Goal: Transaction & Acquisition: Book appointment/travel/reservation

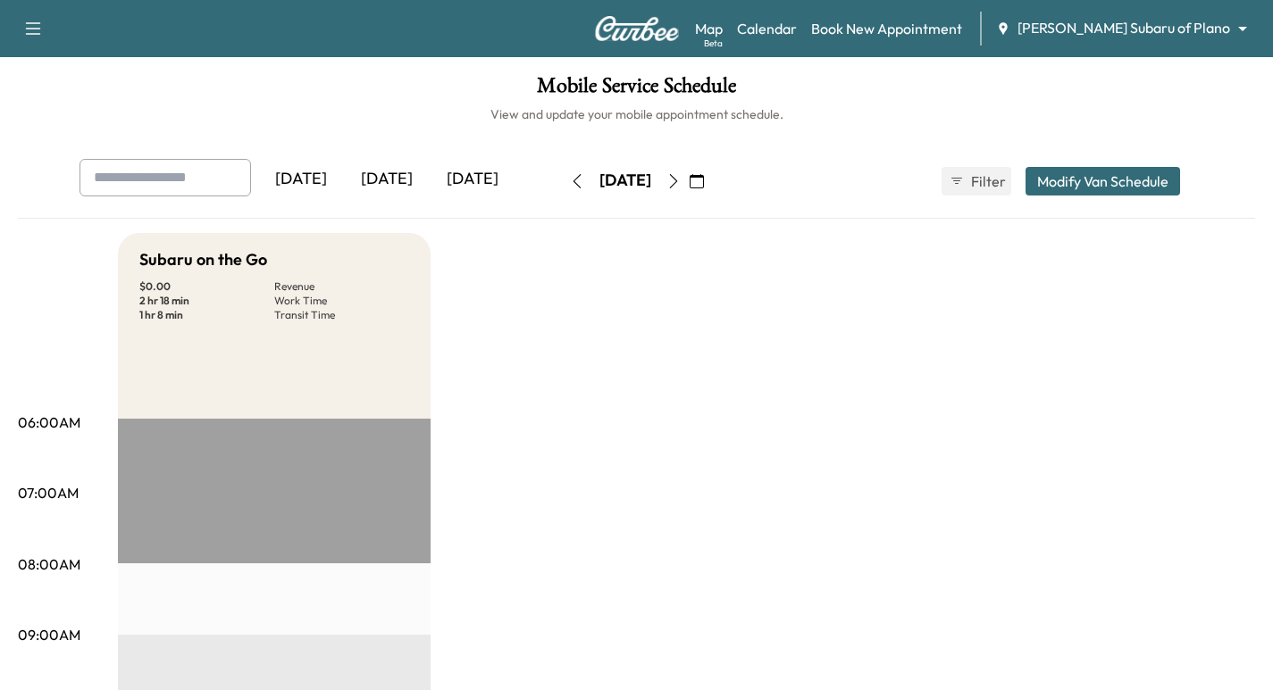
click at [1179, 28] on body "Support Log Out Map Beta Calendar Book New Appointment [PERSON_NAME] Subaru of …" at bounding box center [636, 345] width 1273 height 690
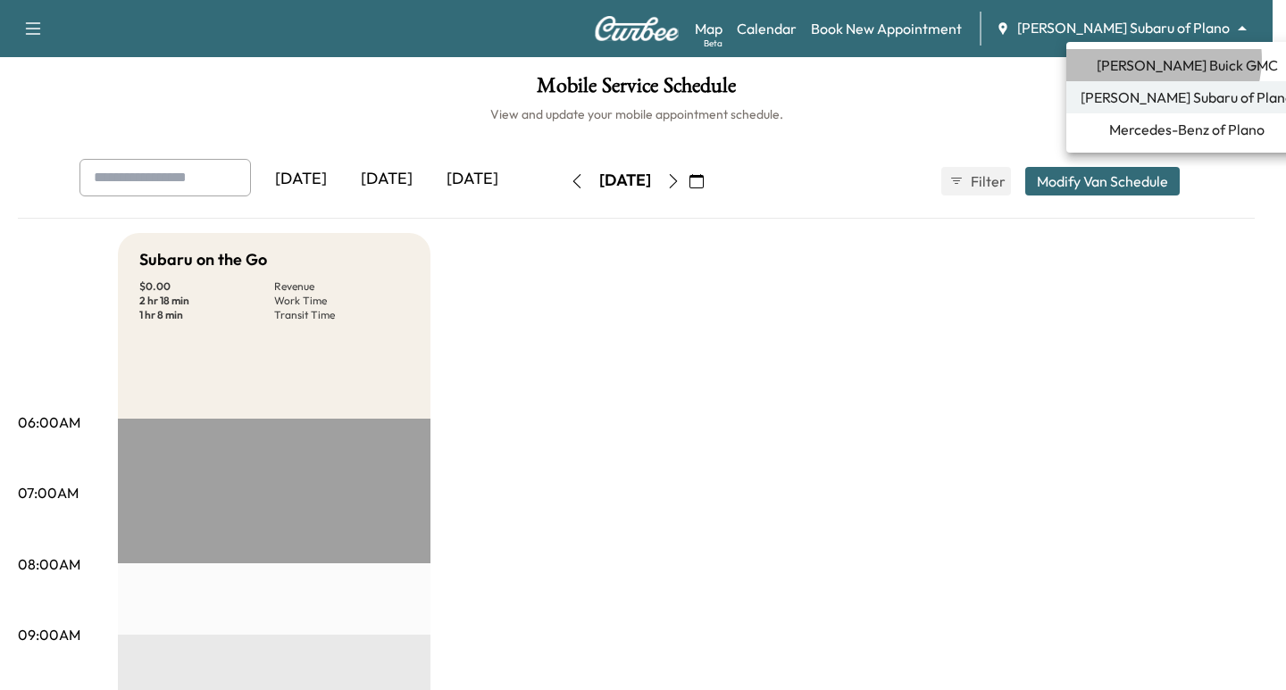
click at [1160, 59] on span "[PERSON_NAME] Buick GMC" at bounding box center [1187, 64] width 181 height 21
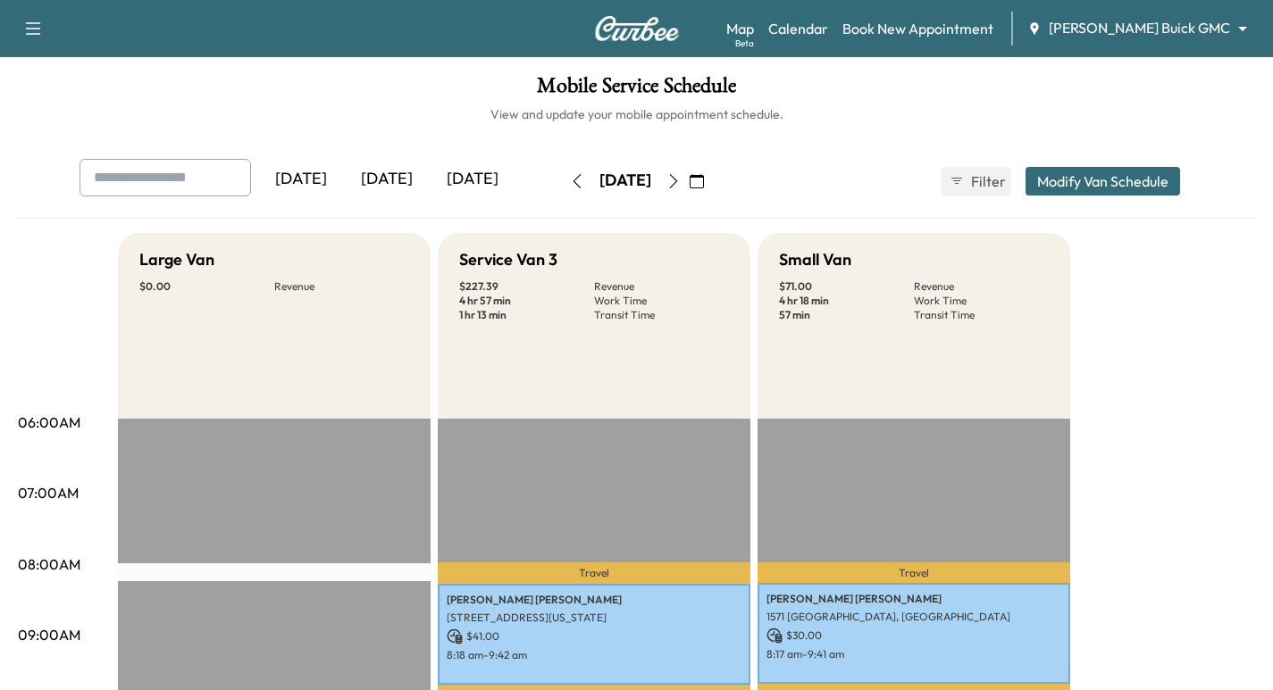
click at [640, 34] on img at bounding box center [637, 28] width 86 height 25
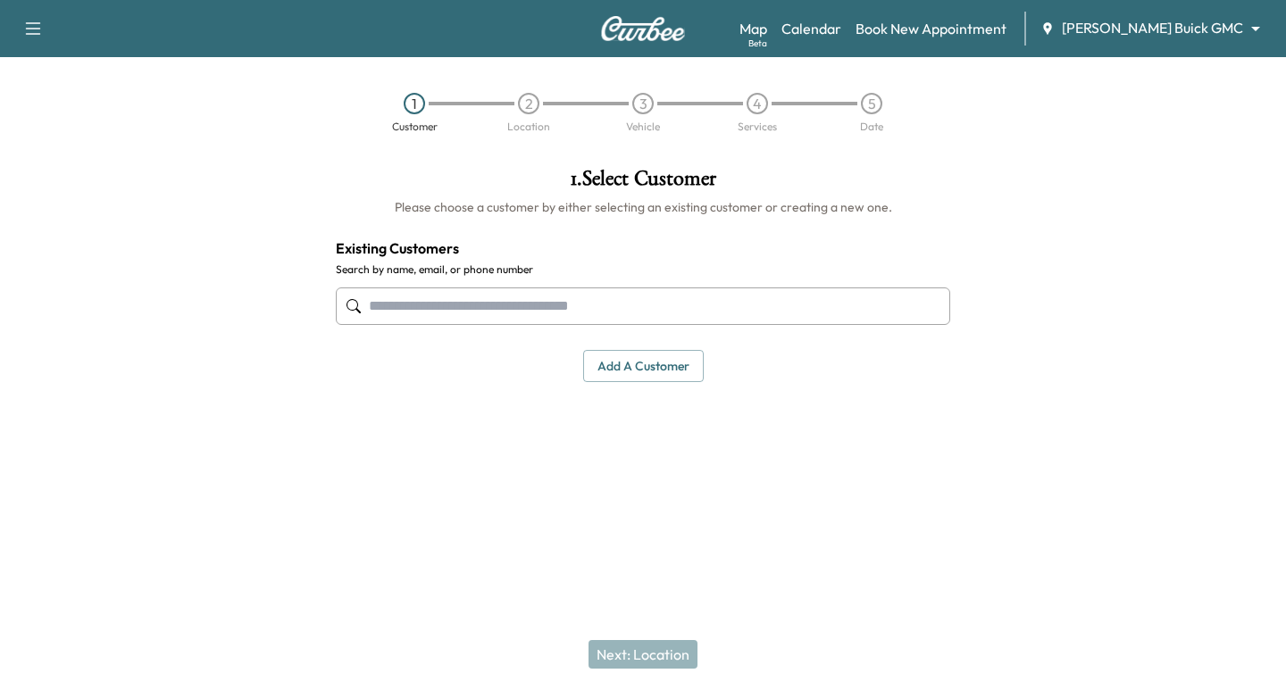
click at [482, 308] on input "text" at bounding box center [643, 307] width 614 height 38
drag, startPoint x: 440, startPoint y: 303, endPoint x: 415, endPoint y: 305, distance: 25.1
click at [415, 305] on input "text" at bounding box center [643, 307] width 614 height 38
paste input "**********"
type input "*"
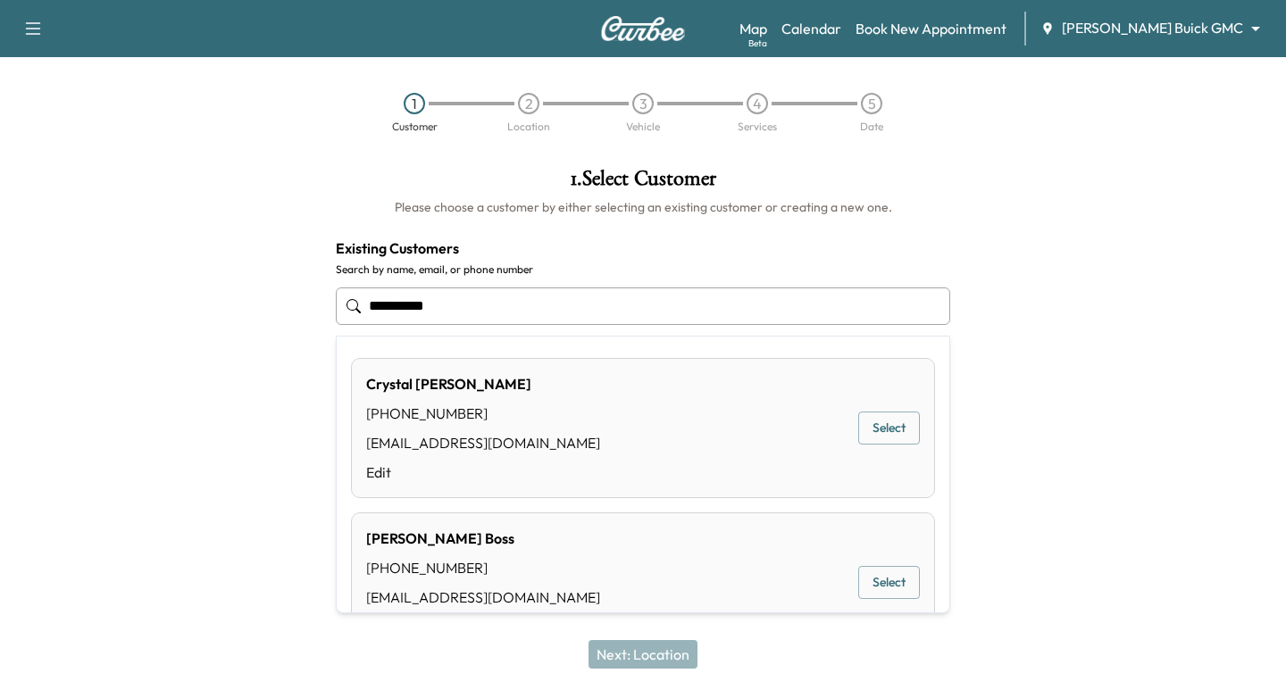
click at [858, 575] on button "Select" at bounding box center [889, 582] width 62 height 33
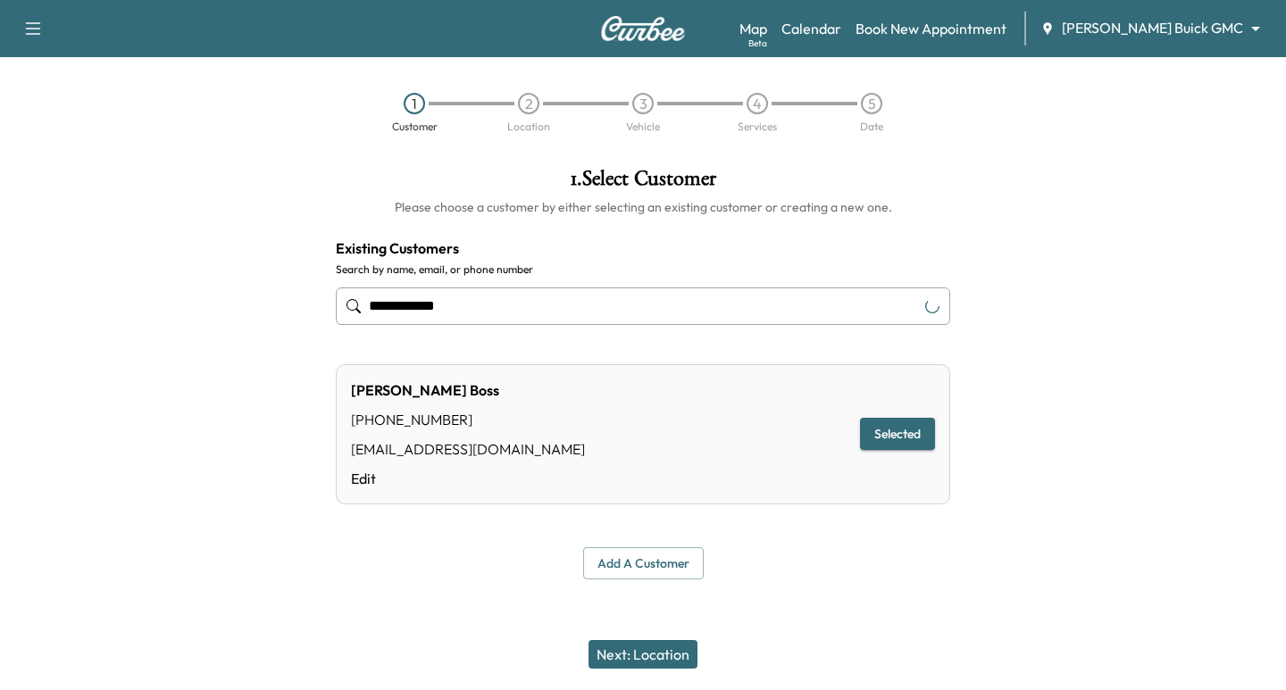
type input "**********"
click at [647, 656] on button "Next: Location" at bounding box center [643, 654] width 109 height 29
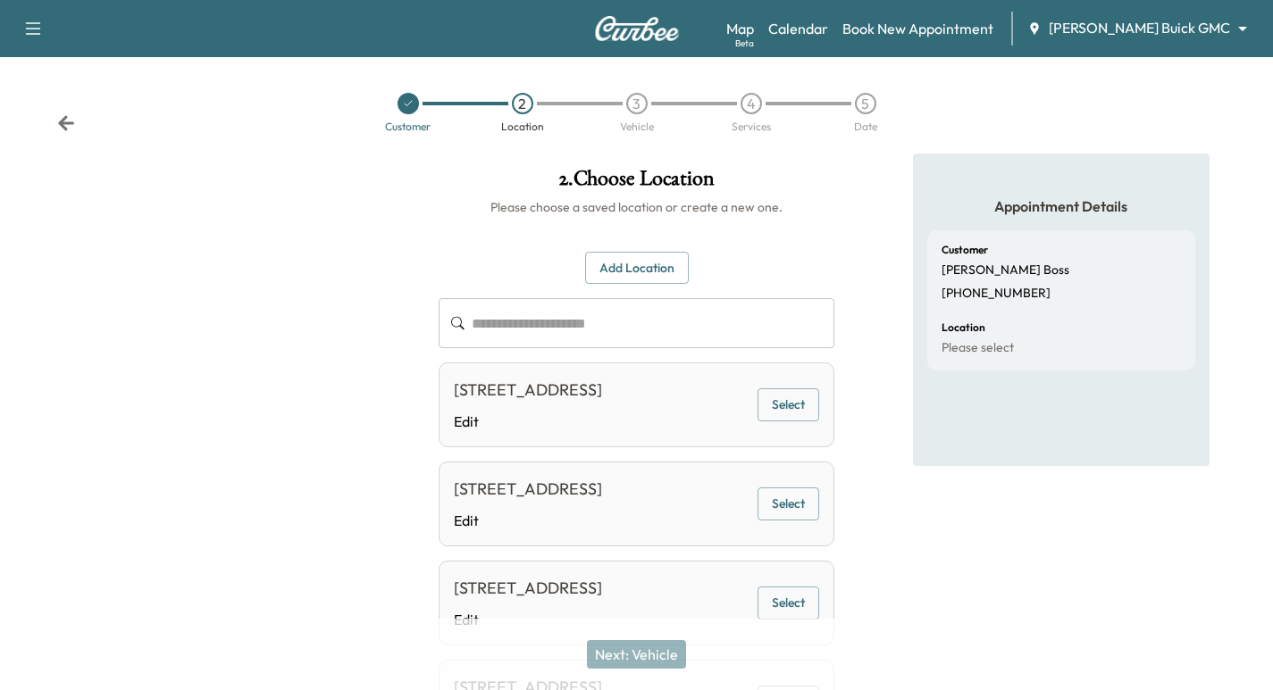
click at [761, 421] on button "Select" at bounding box center [788, 405] width 62 height 33
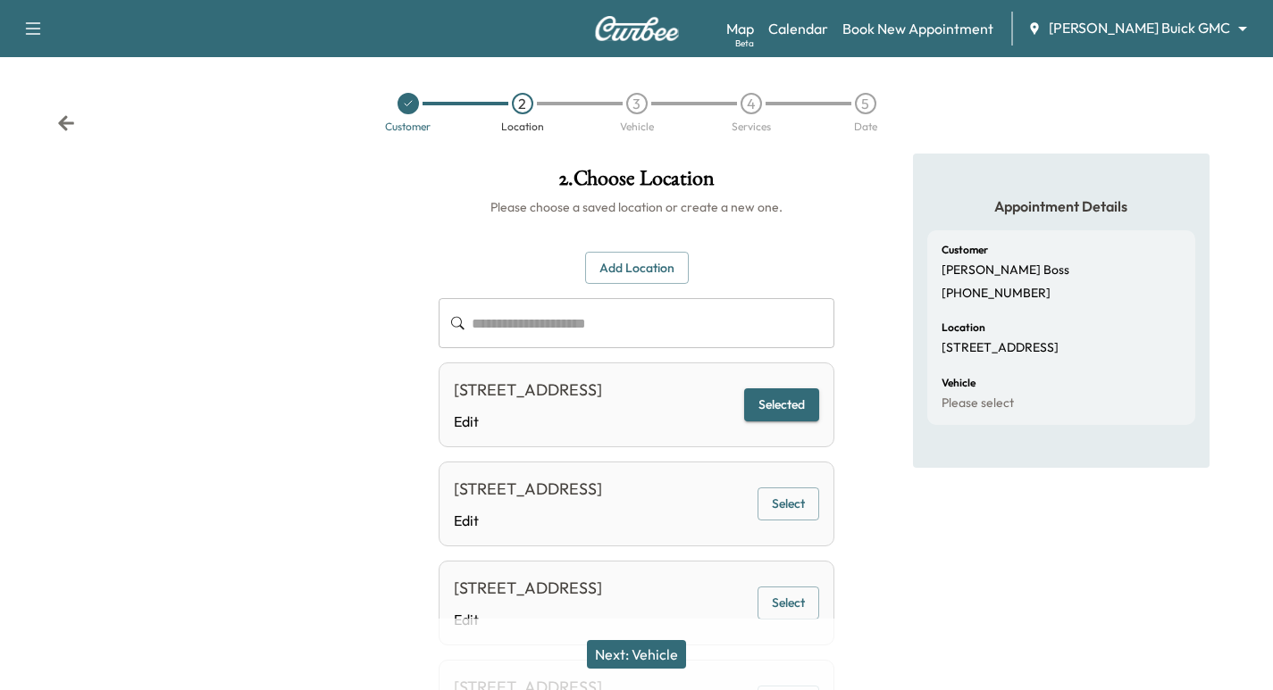
click at [655, 655] on button "Next: Vehicle" at bounding box center [636, 654] width 99 height 29
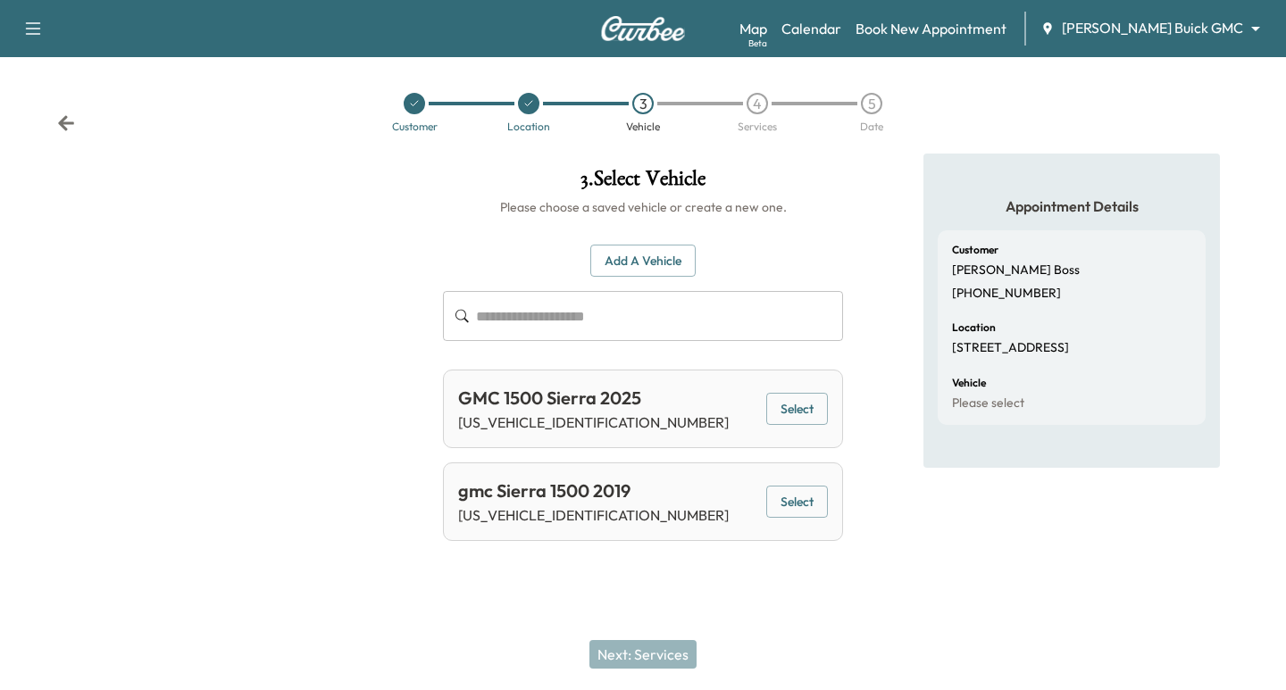
click at [783, 406] on button "Select" at bounding box center [797, 409] width 62 height 33
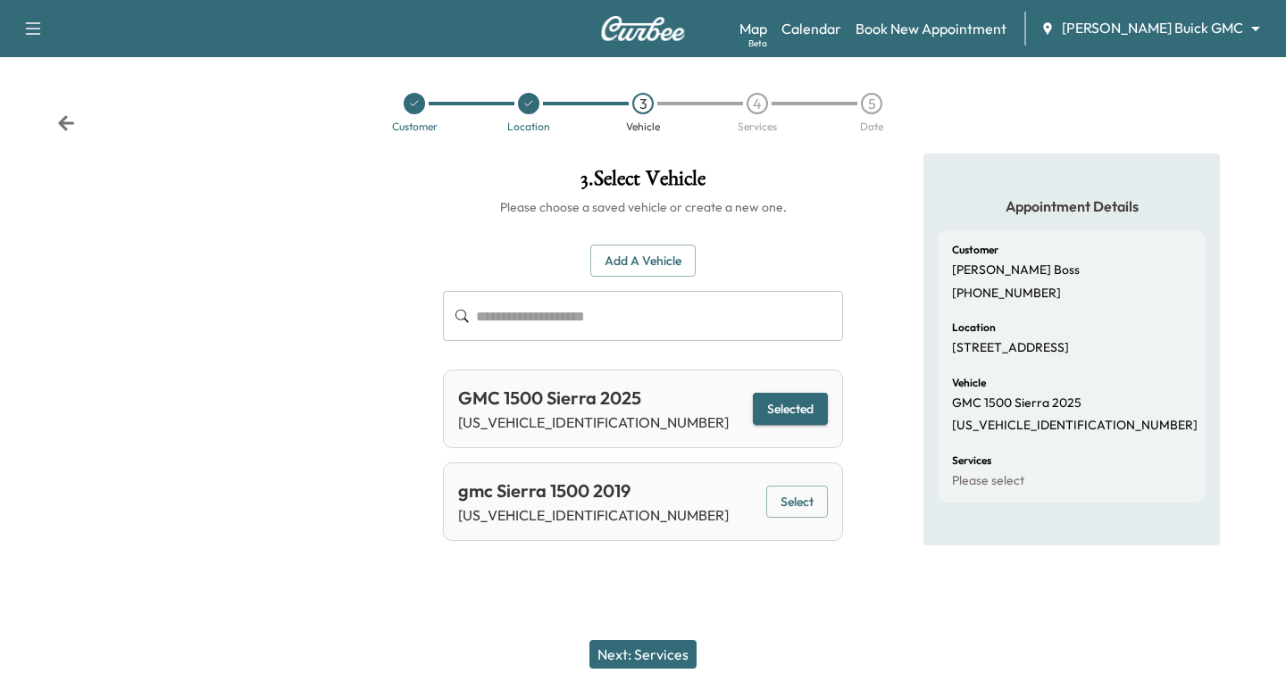
click at [642, 657] on button "Next: Services" at bounding box center [642, 654] width 107 height 29
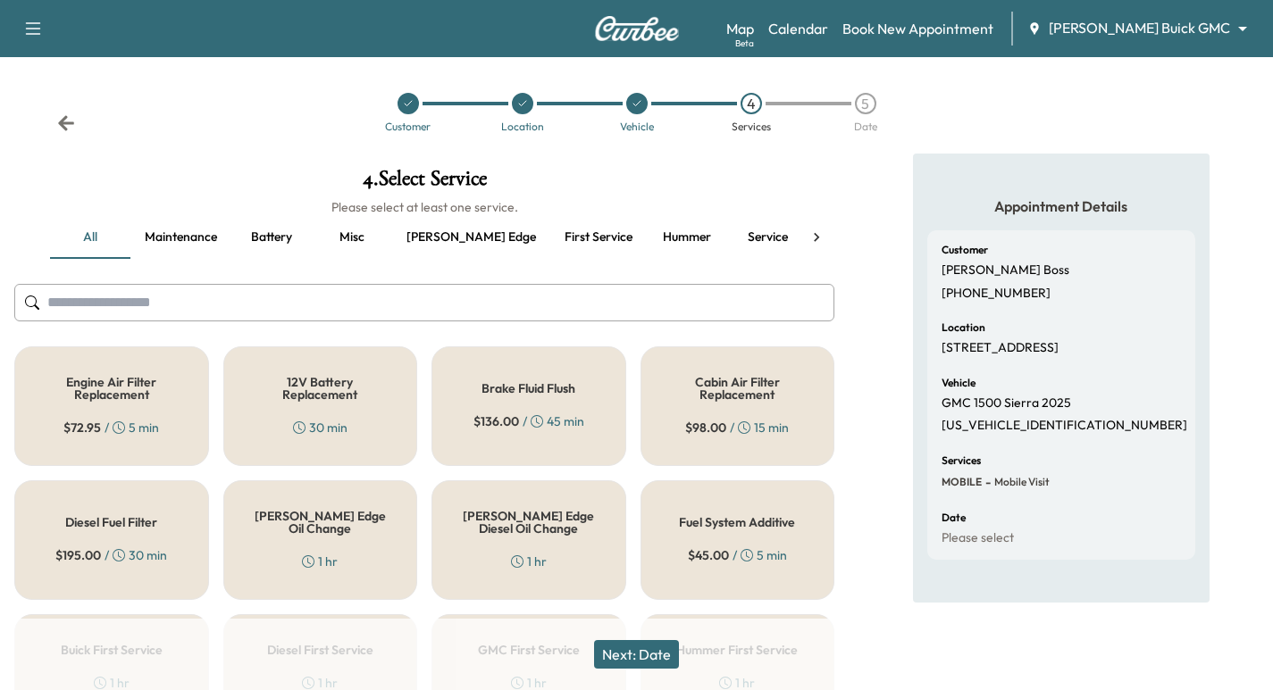
click at [550, 237] on button "First service" at bounding box center [598, 237] width 96 height 43
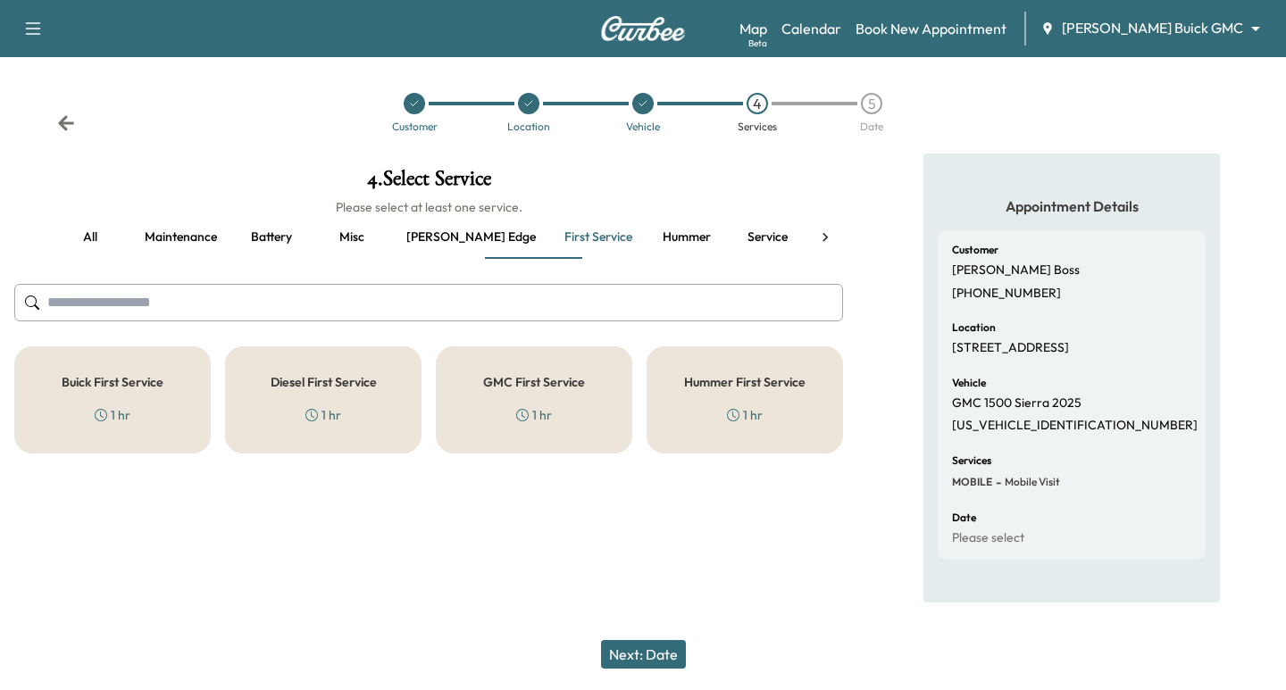
click at [578, 400] on div "GMC First Service 1 hr" at bounding box center [534, 400] width 196 height 107
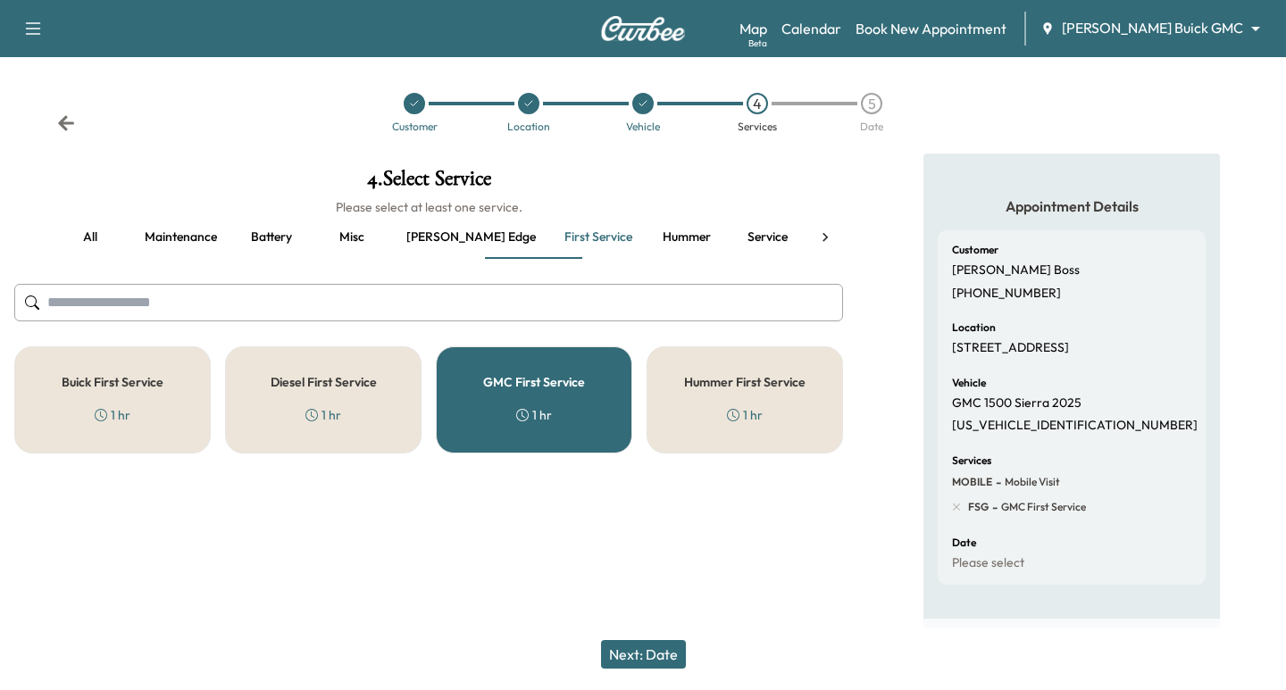
click at [647, 652] on button "Next: Date" at bounding box center [643, 654] width 85 height 29
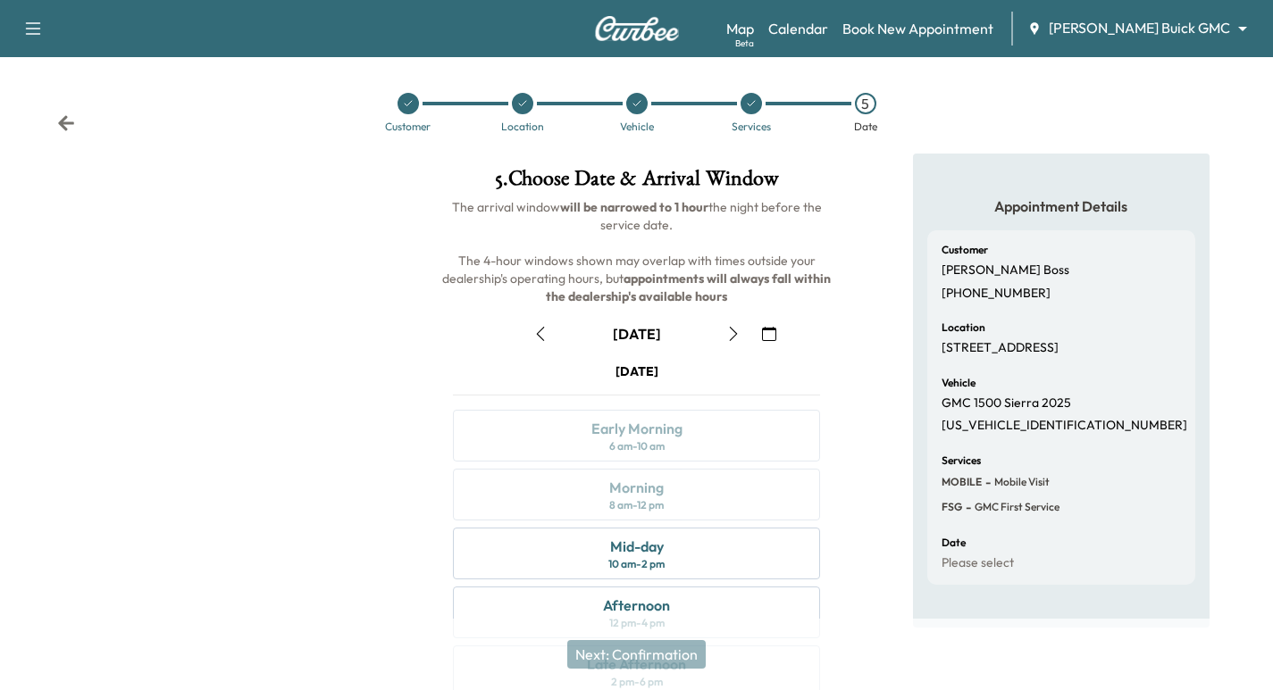
click at [63, 123] on icon at bounding box center [66, 122] width 16 height 15
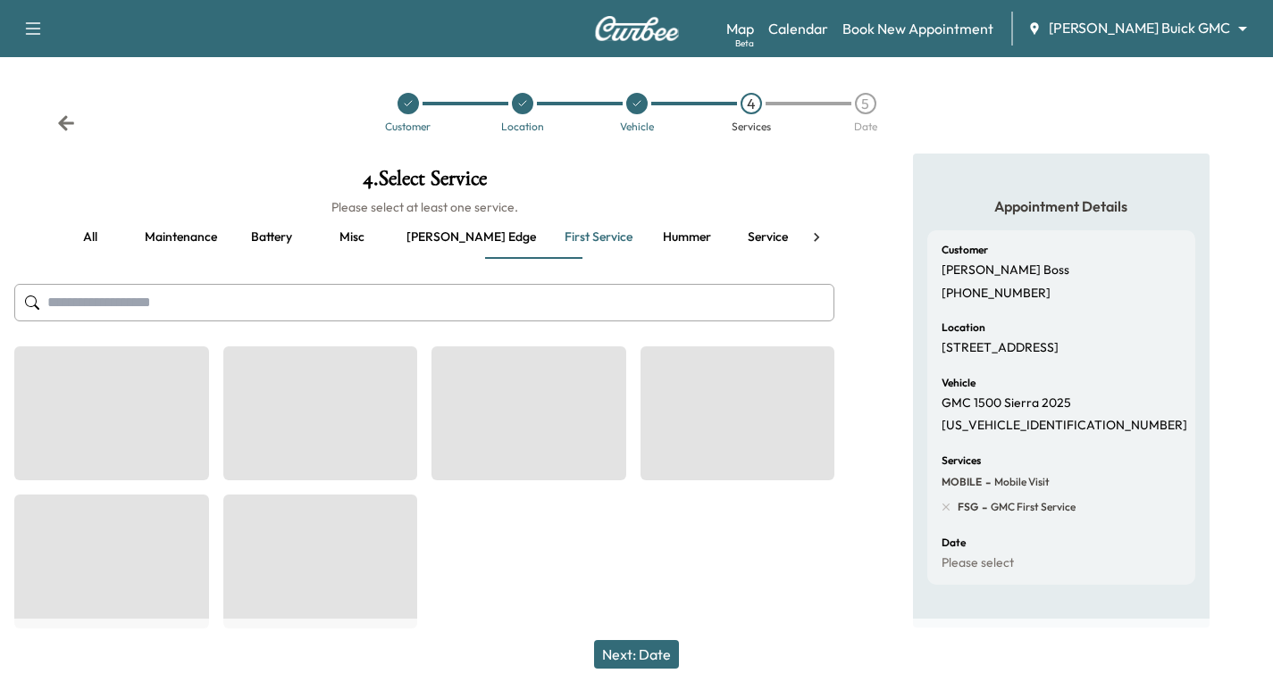
click at [63, 123] on icon at bounding box center [66, 122] width 16 height 15
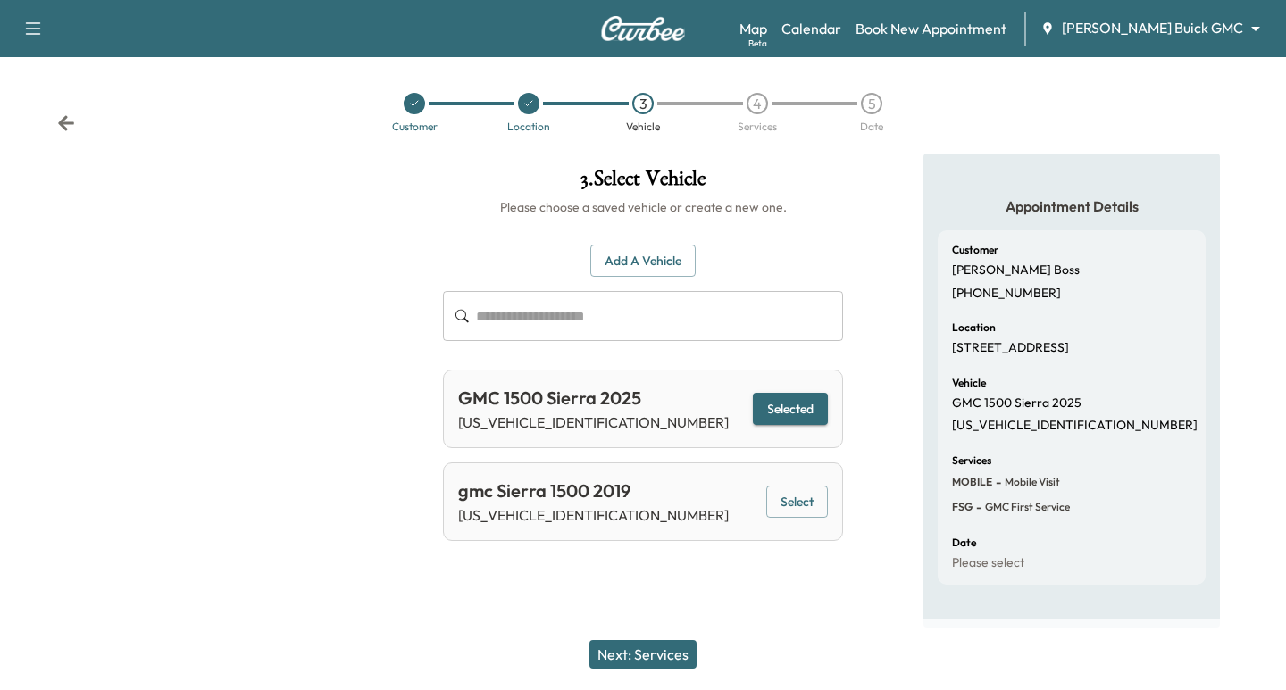
click at [63, 123] on icon at bounding box center [66, 122] width 16 height 15
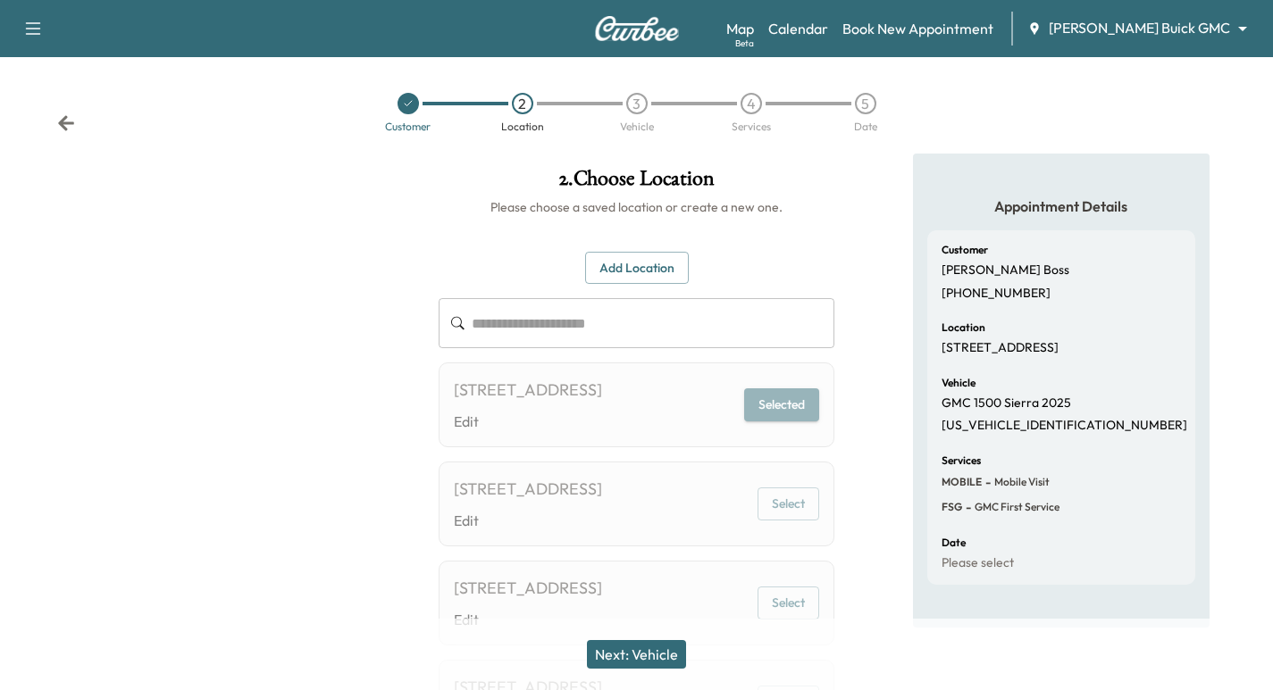
click at [63, 123] on icon at bounding box center [66, 122] width 16 height 15
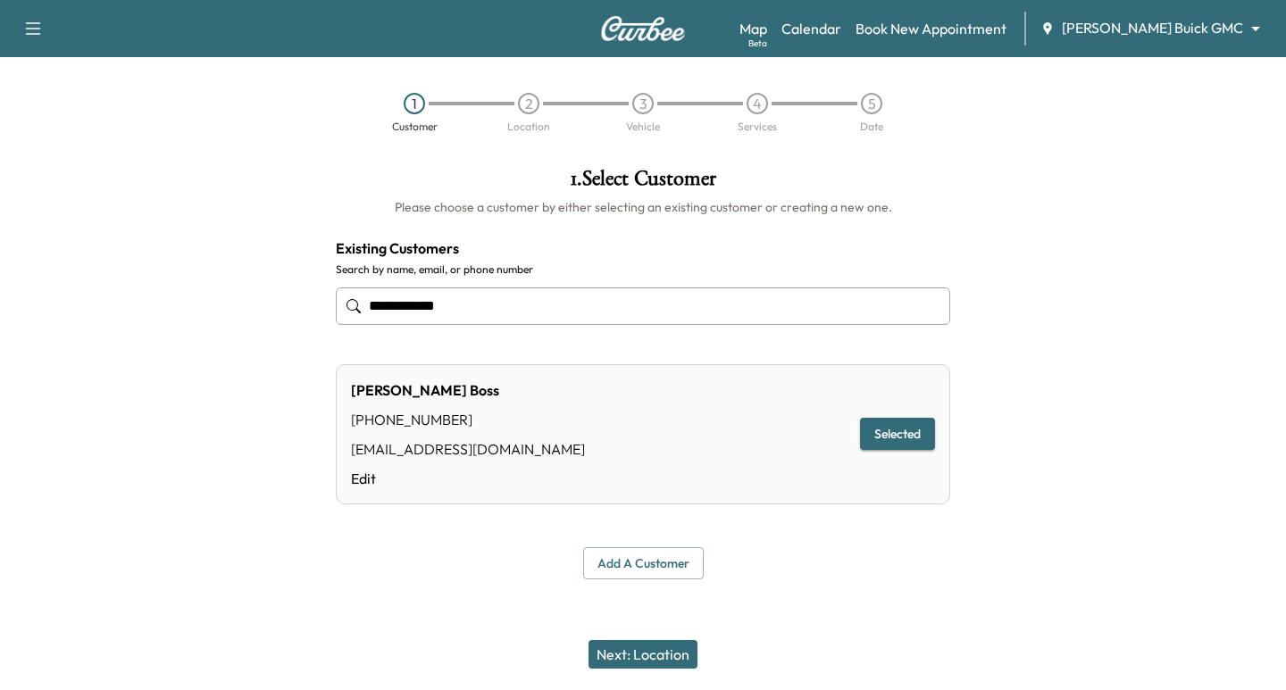
click at [60, 123] on div "1 Customer 2 Location 3 Vehicle 4 Services 5 Date" at bounding box center [643, 112] width 1286 height 82
drag, startPoint x: 479, startPoint y: 306, endPoint x: 360, endPoint y: 322, distance: 119.7
click at [360, 322] on input "**********" at bounding box center [643, 307] width 614 height 38
type input "**********"
click at [659, 563] on button "Add a customer" at bounding box center [643, 563] width 121 height 33
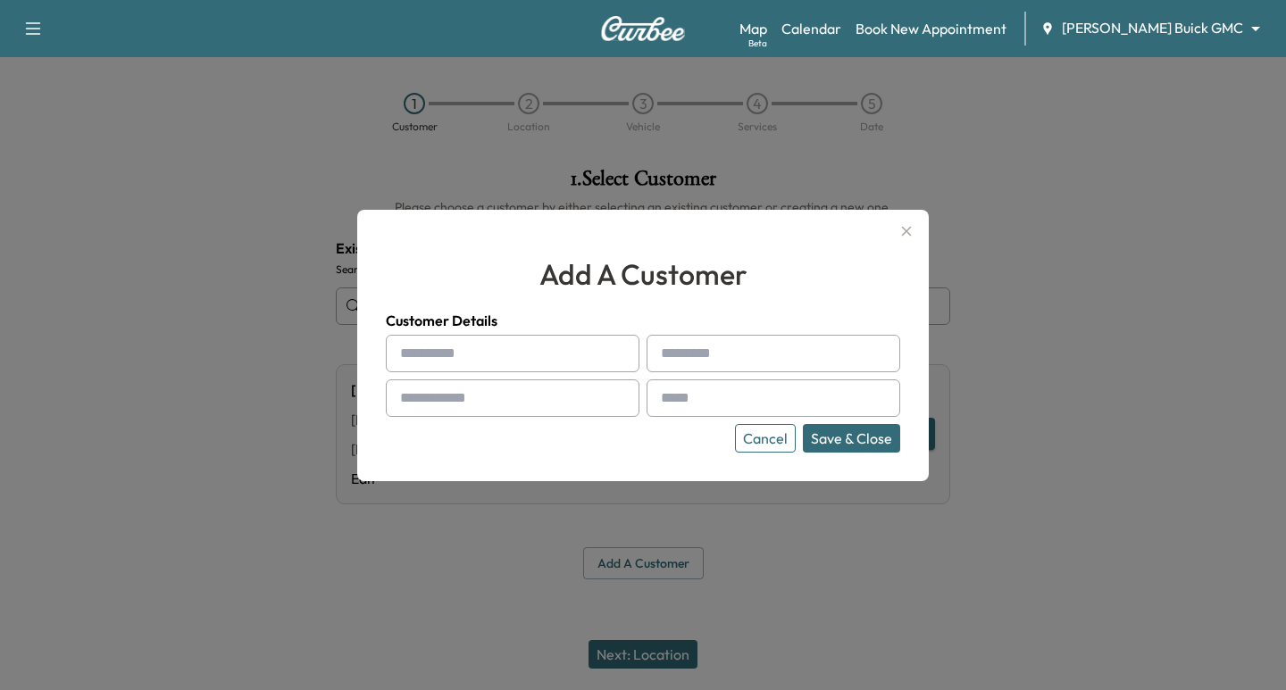
click at [382, 534] on div at bounding box center [643, 345] width 1286 height 690
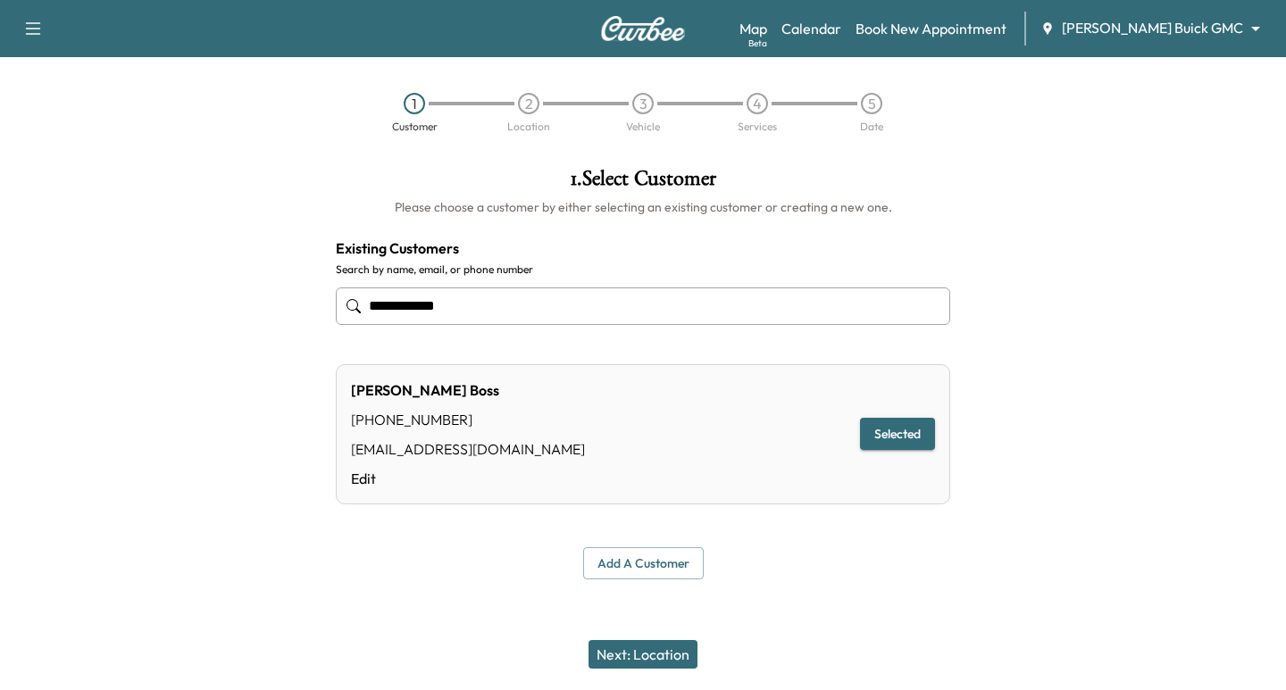
click at [645, 28] on img at bounding box center [643, 28] width 86 height 25
click at [648, 32] on img at bounding box center [643, 28] width 86 height 25
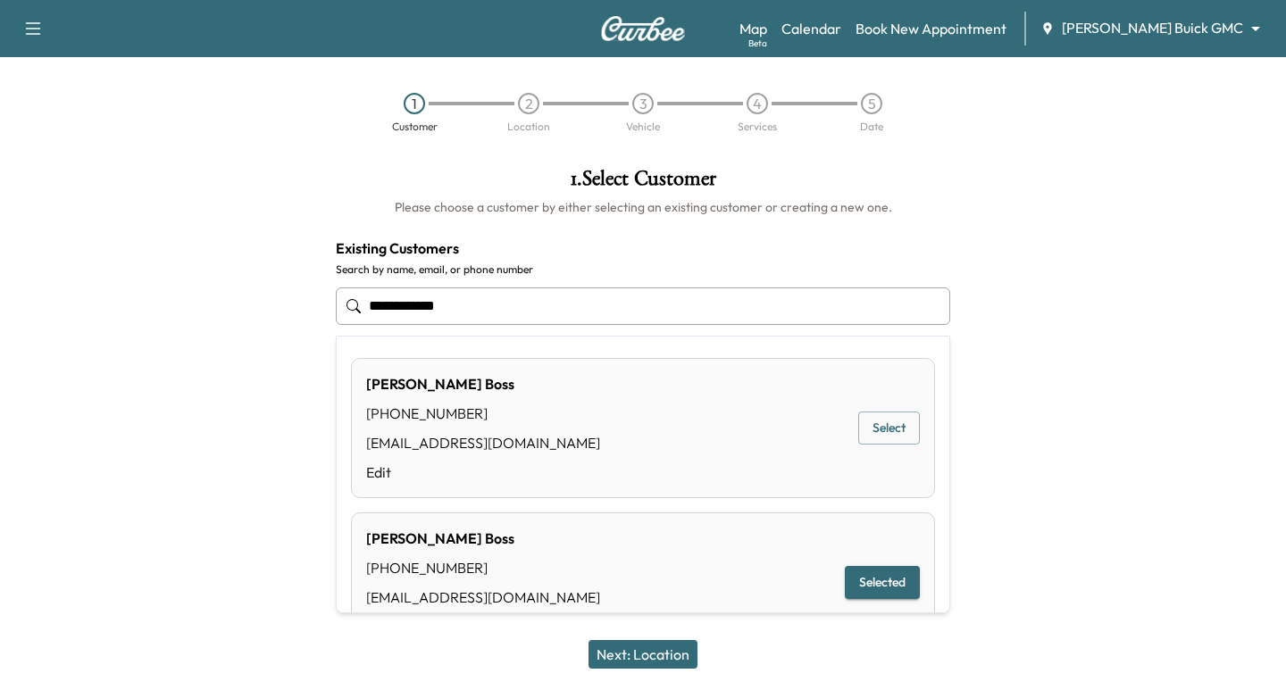
drag, startPoint x: 460, startPoint y: 297, endPoint x: 355, endPoint y: 319, distance: 106.9
click at [355, 319] on input "**********" at bounding box center [643, 307] width 614 height 38
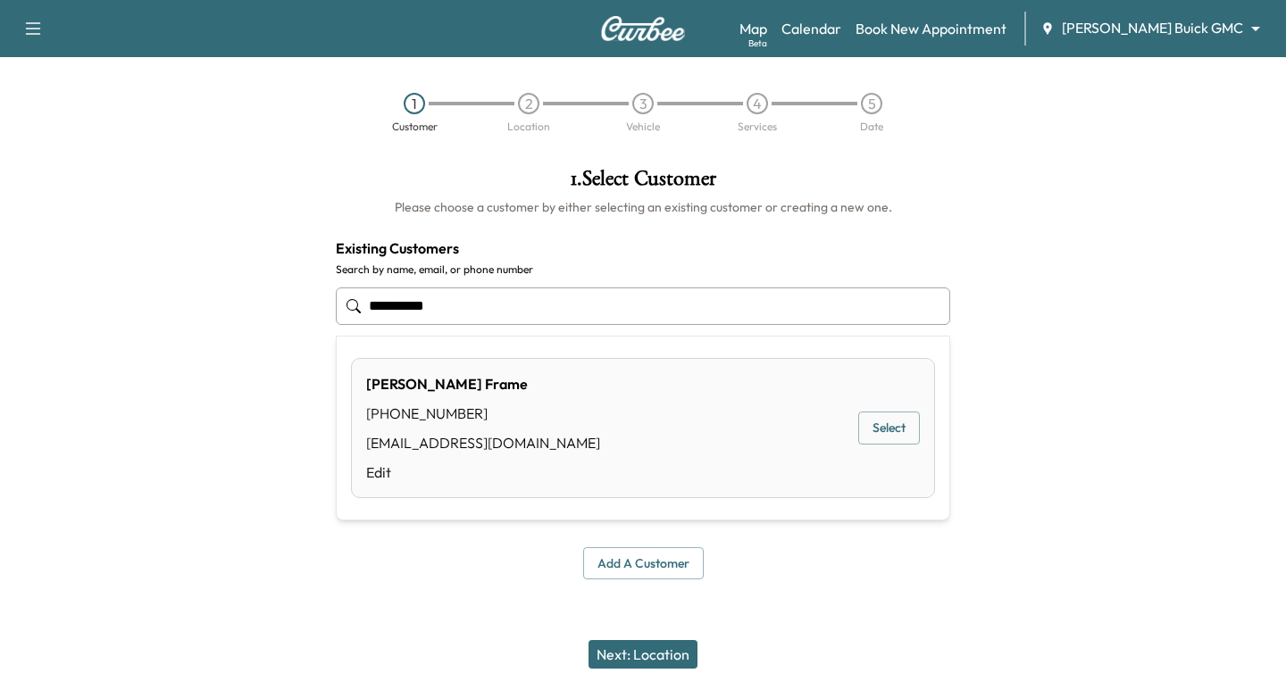
click at [871, 432] on button "Select" at bounding box center [889, 428] width 62 height 33
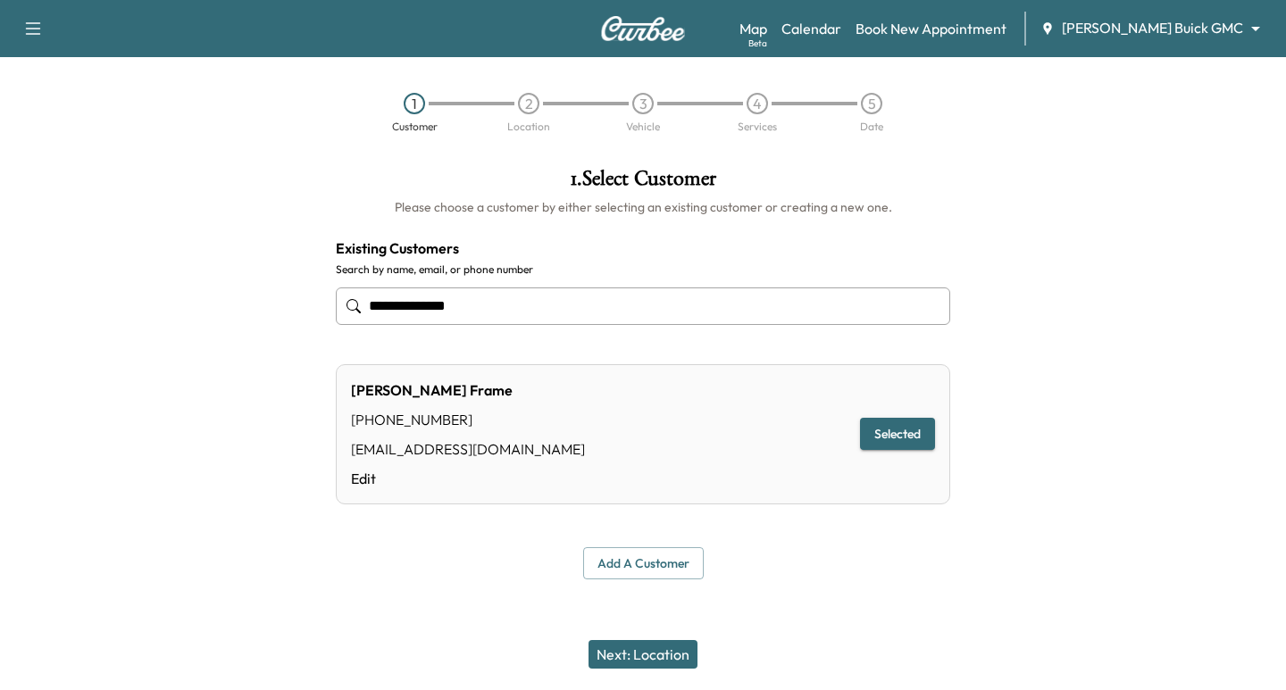
type input "**********"
click at [652, 659] on button "Next: Location" at bounding box center [643, 654] width 109 height 29
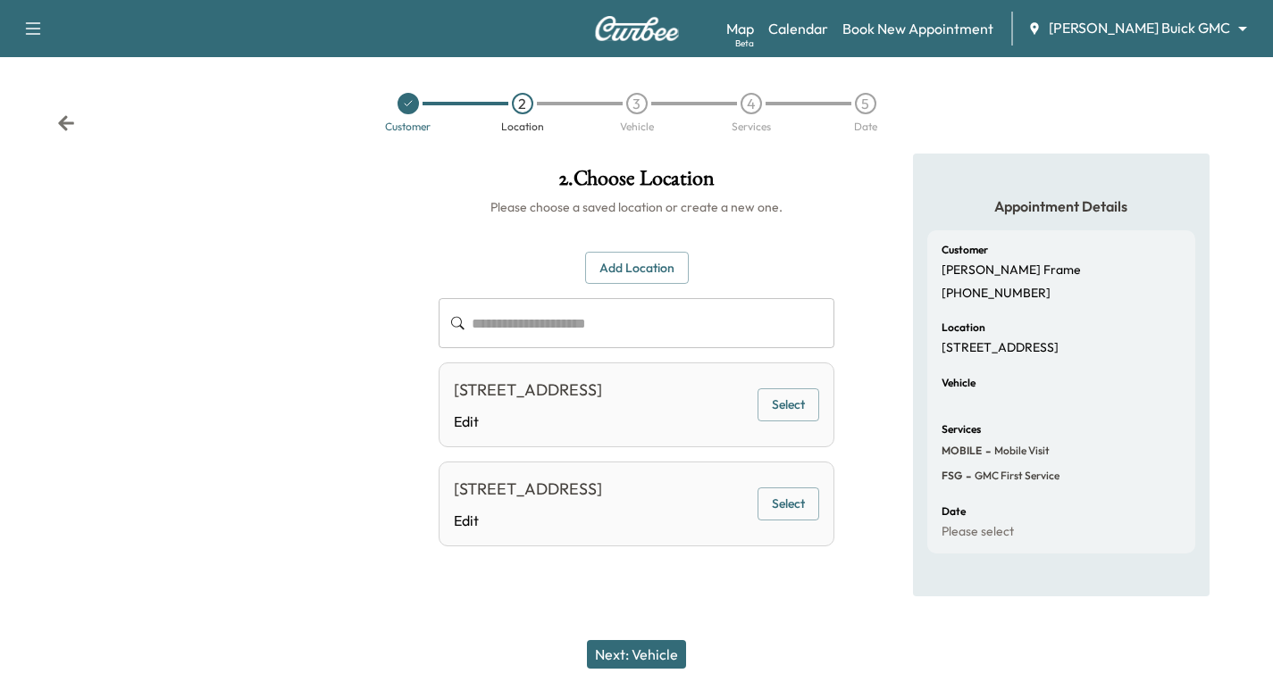
click at [780, 419] on button "Select" at bounding box center [788, 405] width 62 height 33
click at [633, 656] on button "Next: Vehicle" at bounding box center [636, 654] width 99 height 29
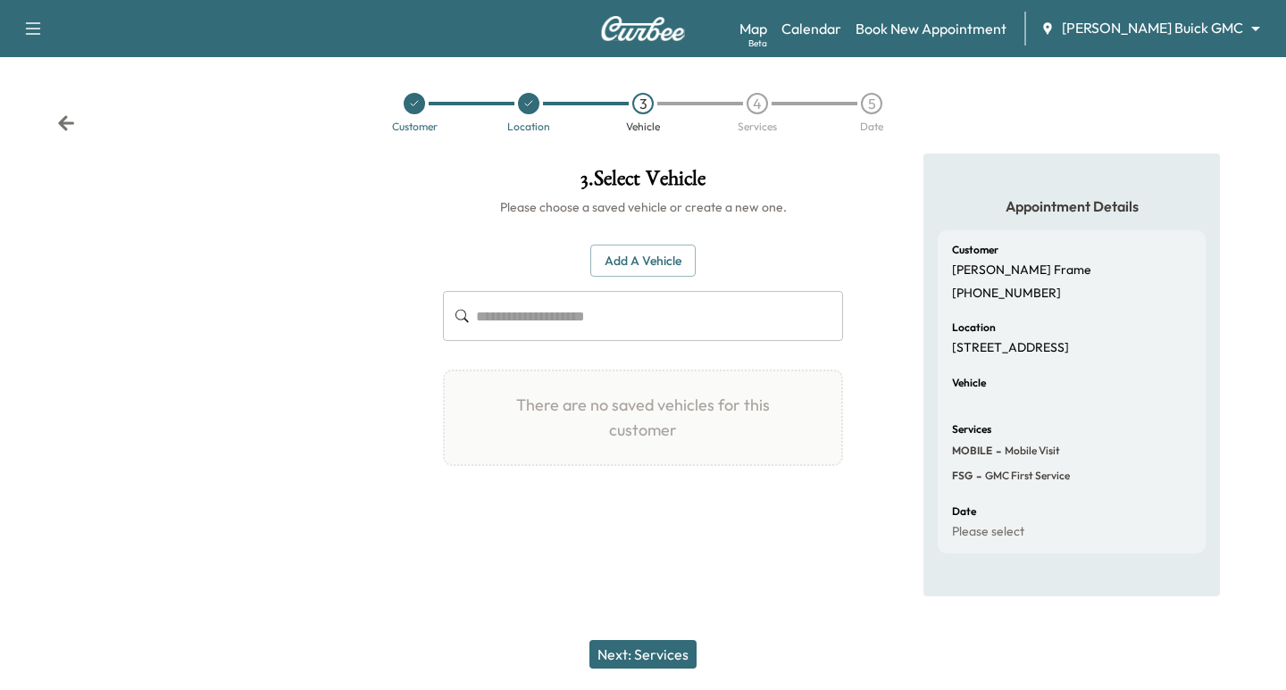
click at [497, 318] on input "text" at bounding box center [659, 316] width 367 height 50
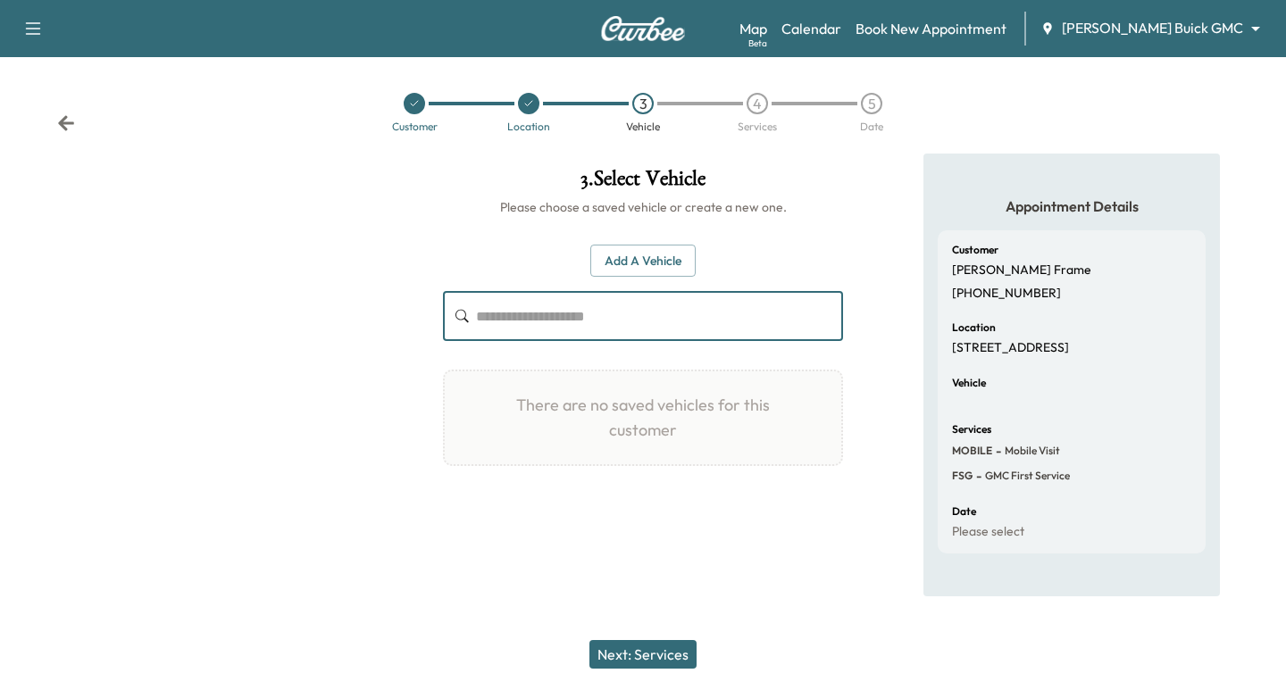
paste input "**********"
type input "*"
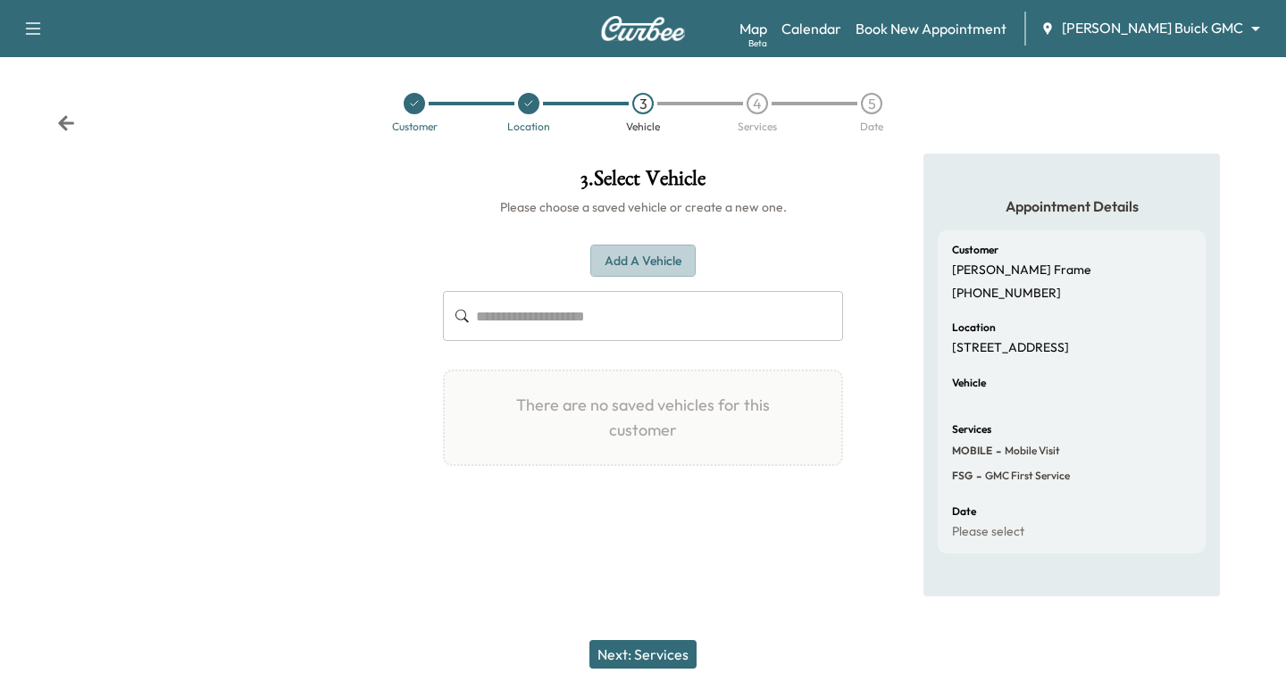
click at [615, 263] on button "Add a Vehicle" at bounding box center [642, 261] width 105 height 33
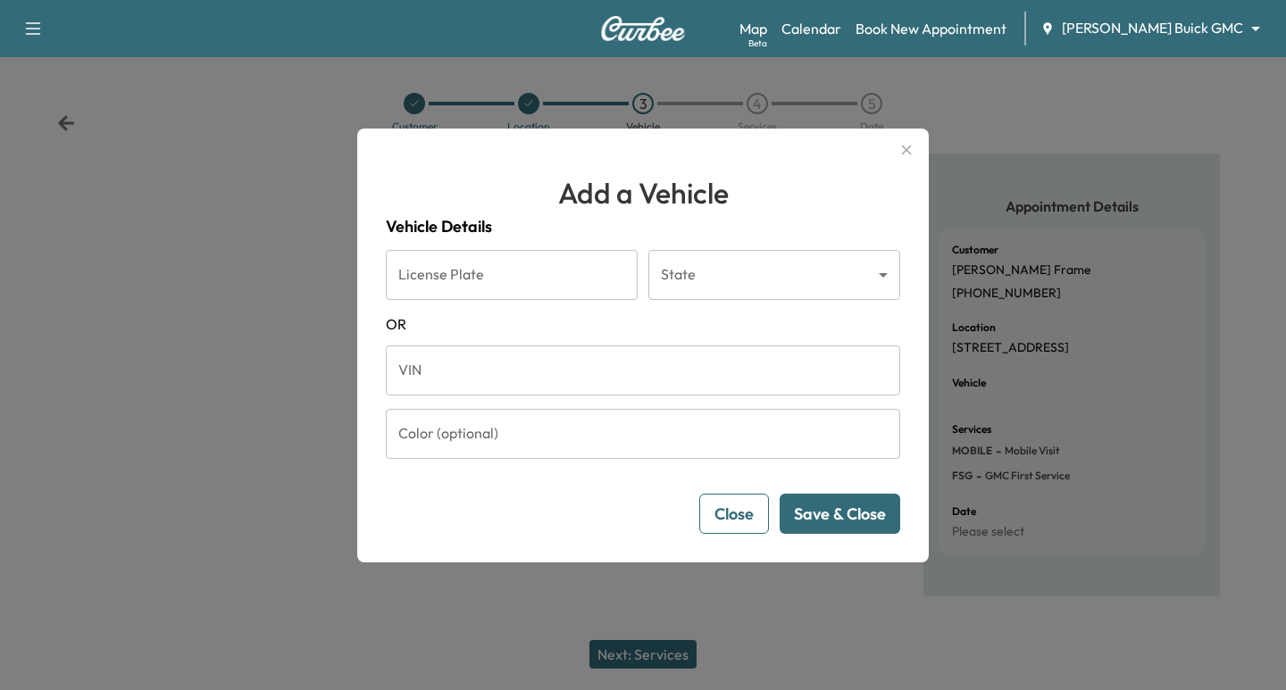
click at [442, 365] on input "VIN" at bounding box center [643, 371] width 514 height 50
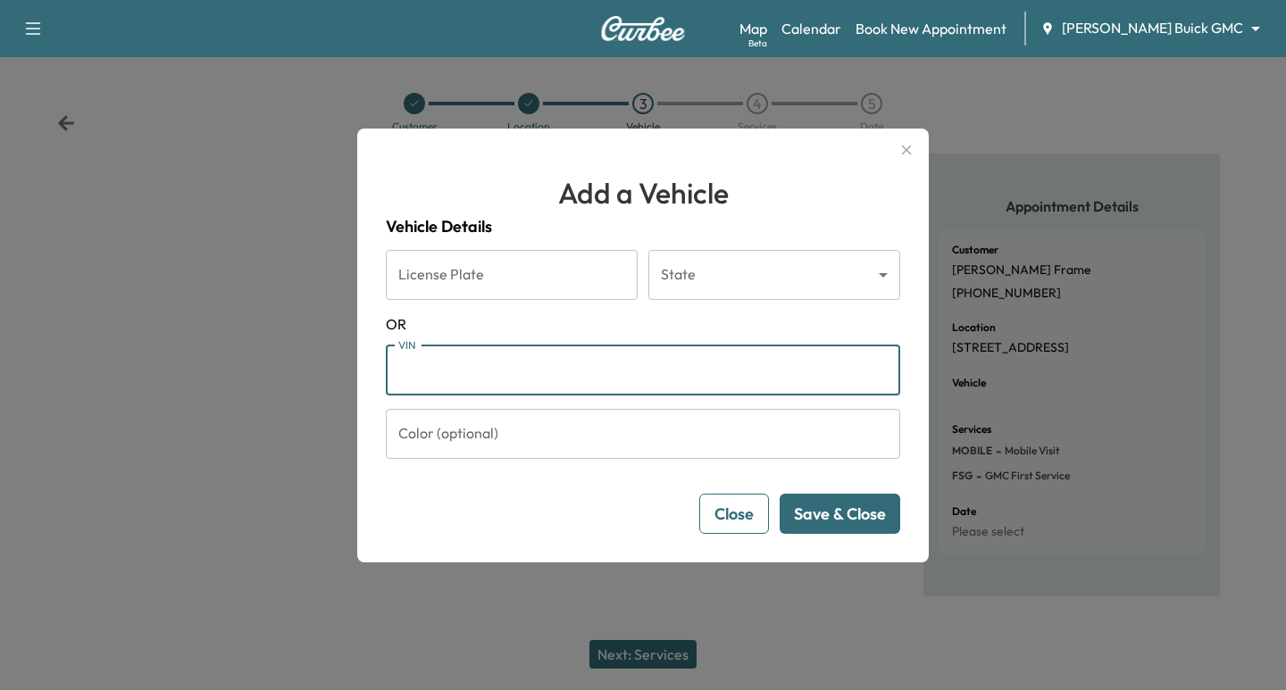
paste input "**********"
type input "**********"
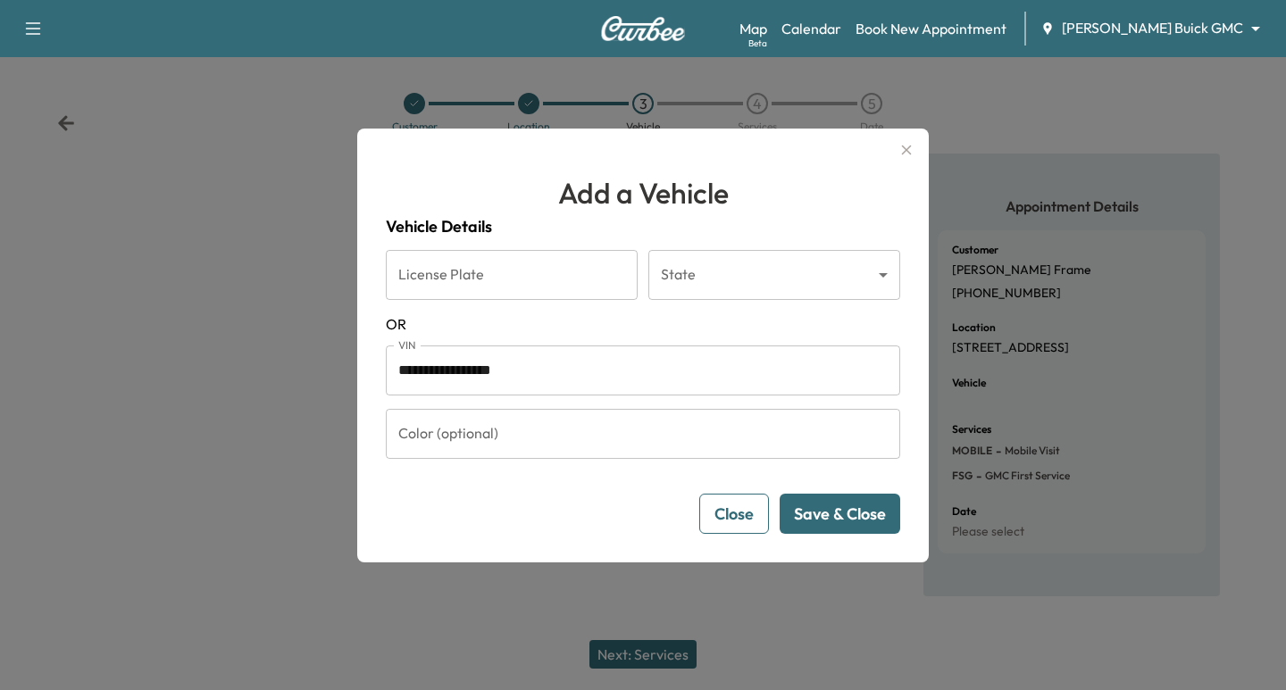
click at [843, 513] on button "Save & Close" at bounding box center [840, 514] width 121 height 40
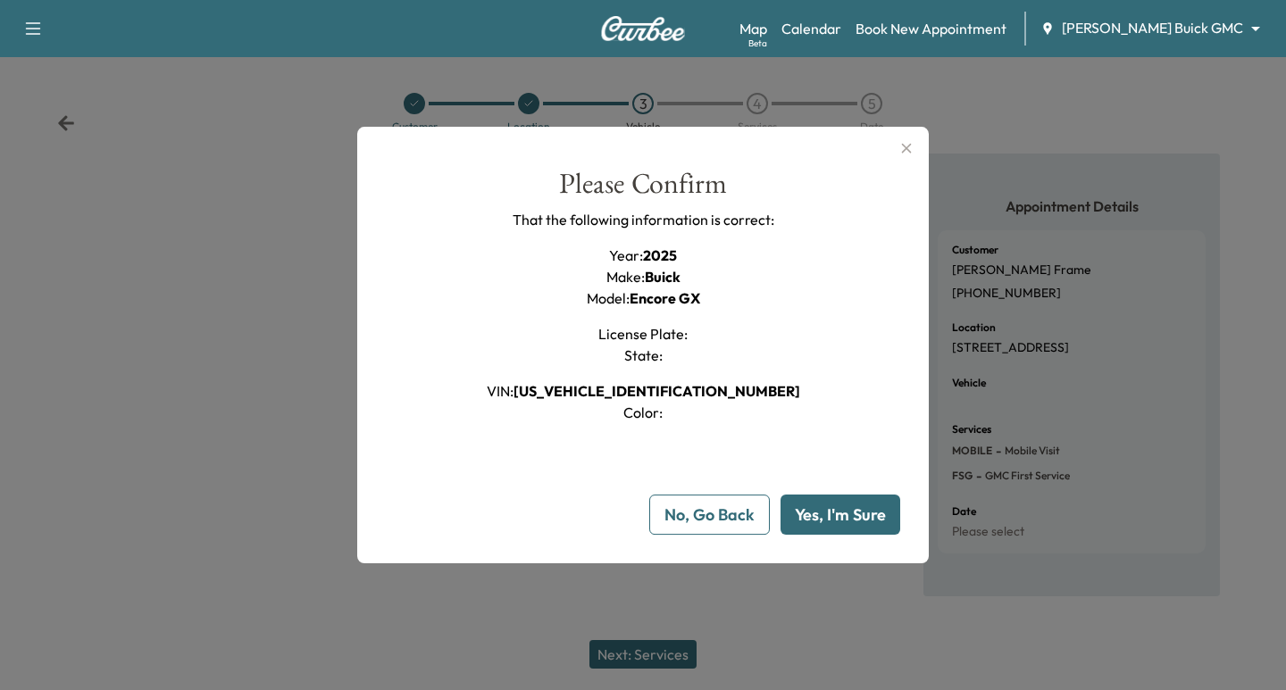
click at [825, 513] on button "Yes, I'm Sure" at bounding box center [841, 515] width 120 height 40
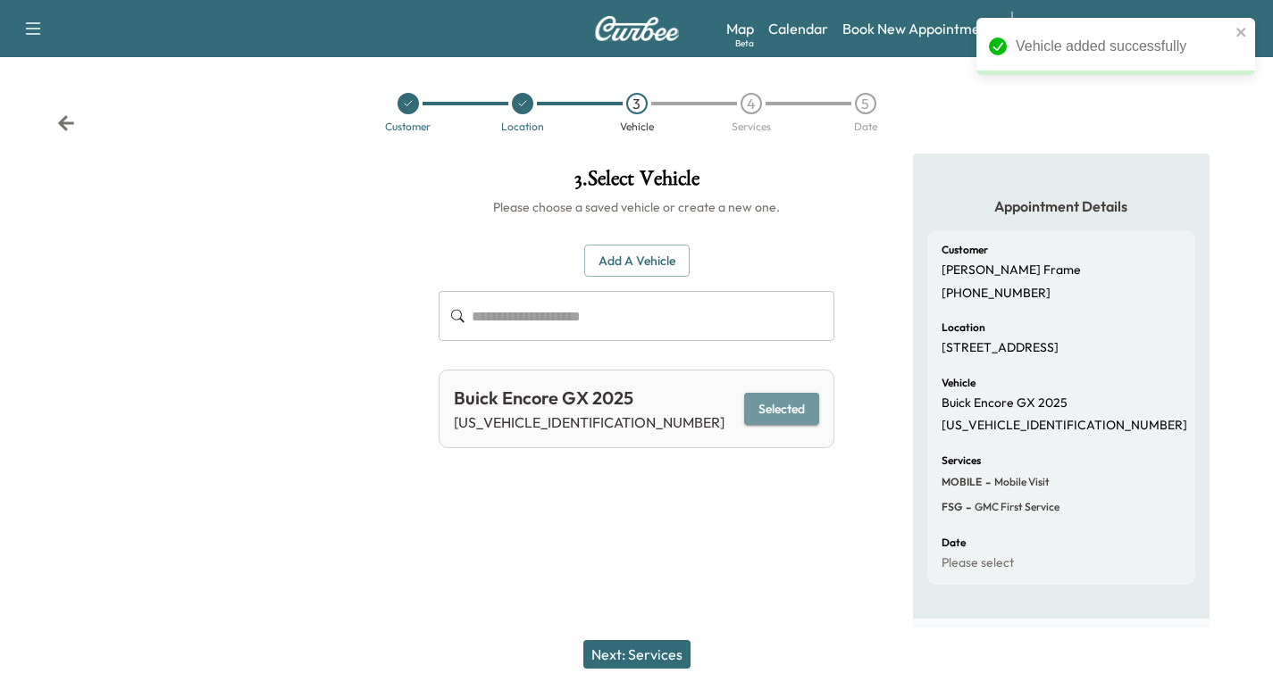
click at [768, 405] on button "Selected" at bounding box center [781, 409] width 75 height 33
click at [648, 650] on button "Next: Services" at bounding box center [636, 654] width 107 height 29
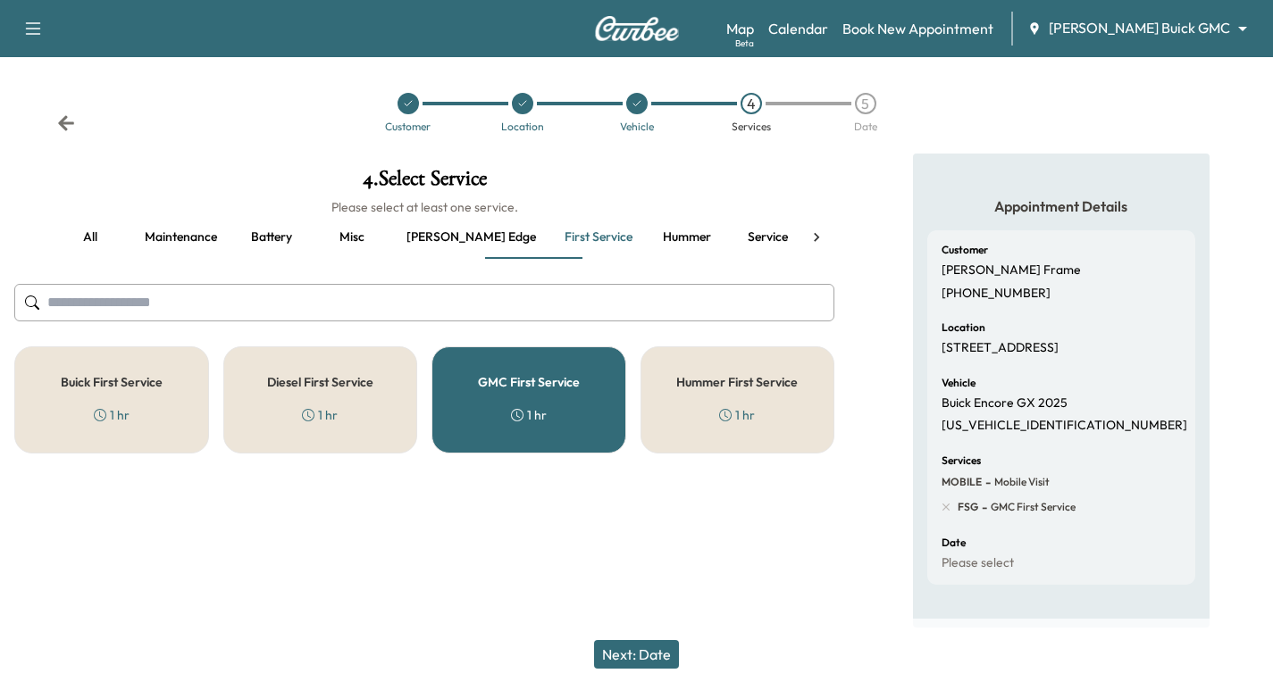
click at [130, 409] on div "Buick First Service 1 hr" at bounding box center [111, 400] width 195 height 107
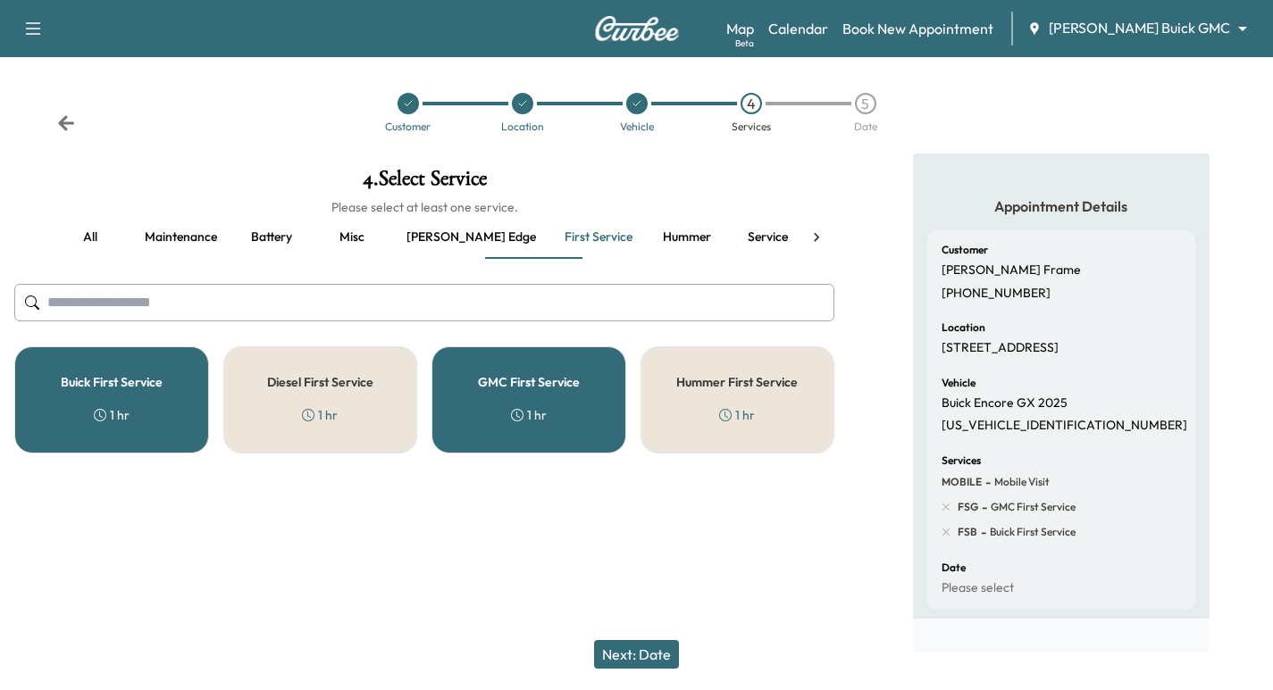
click at [559, 415] on div "GMC First Service 1 hr" at bounding box center [528, 400] width 195 height 107
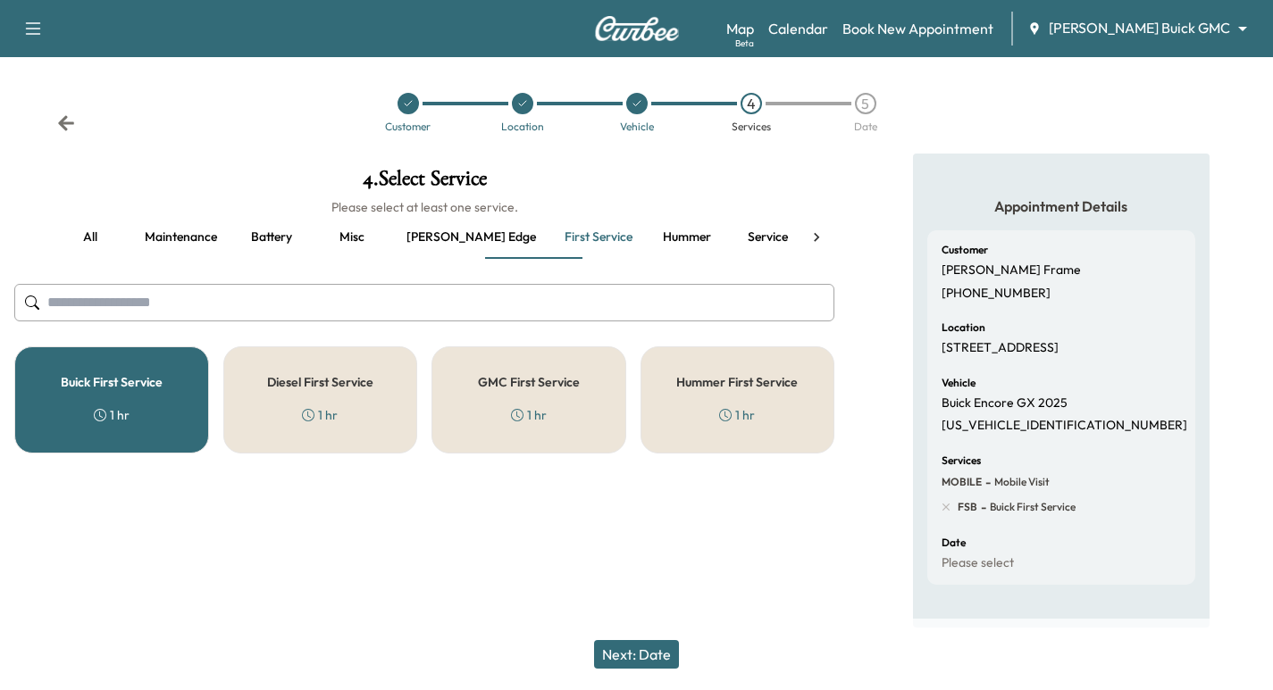
click at [644, 650] on button "Next: Date" at bounding box center [636, 654] width 85 height 29
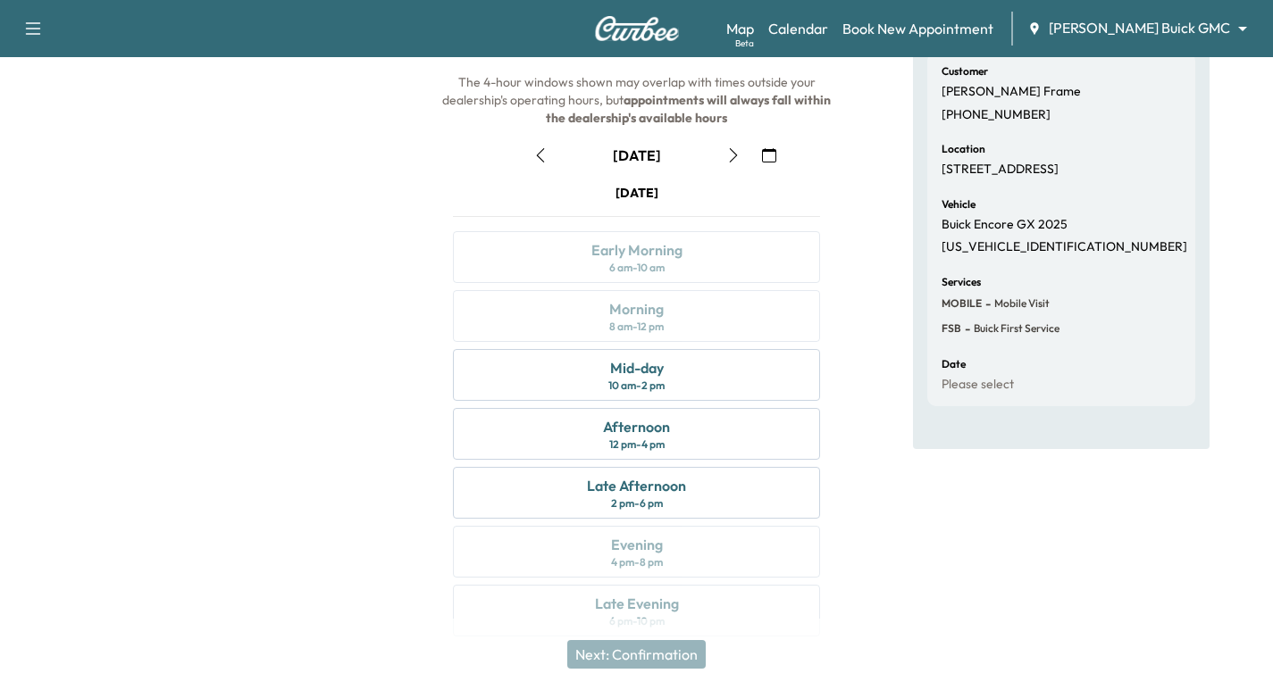
scroll to position [89, 0]
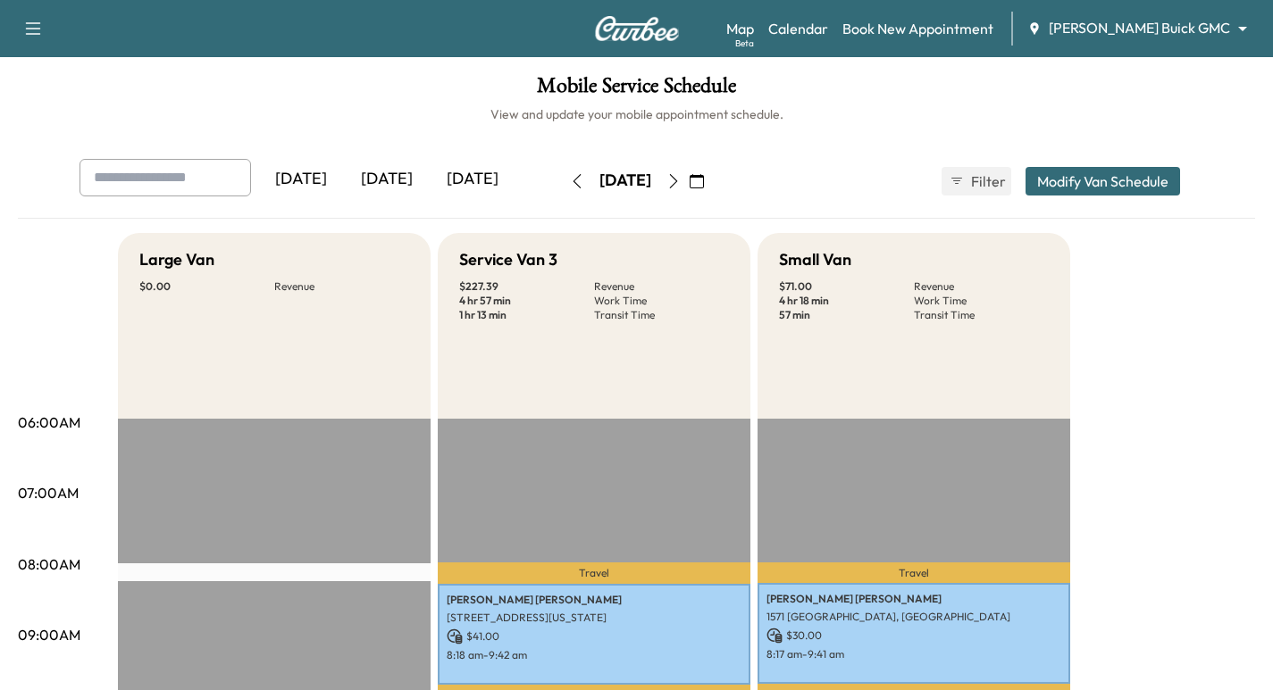
click at [645, 17] on img at bounding box center [637, 28] width 86 height 25
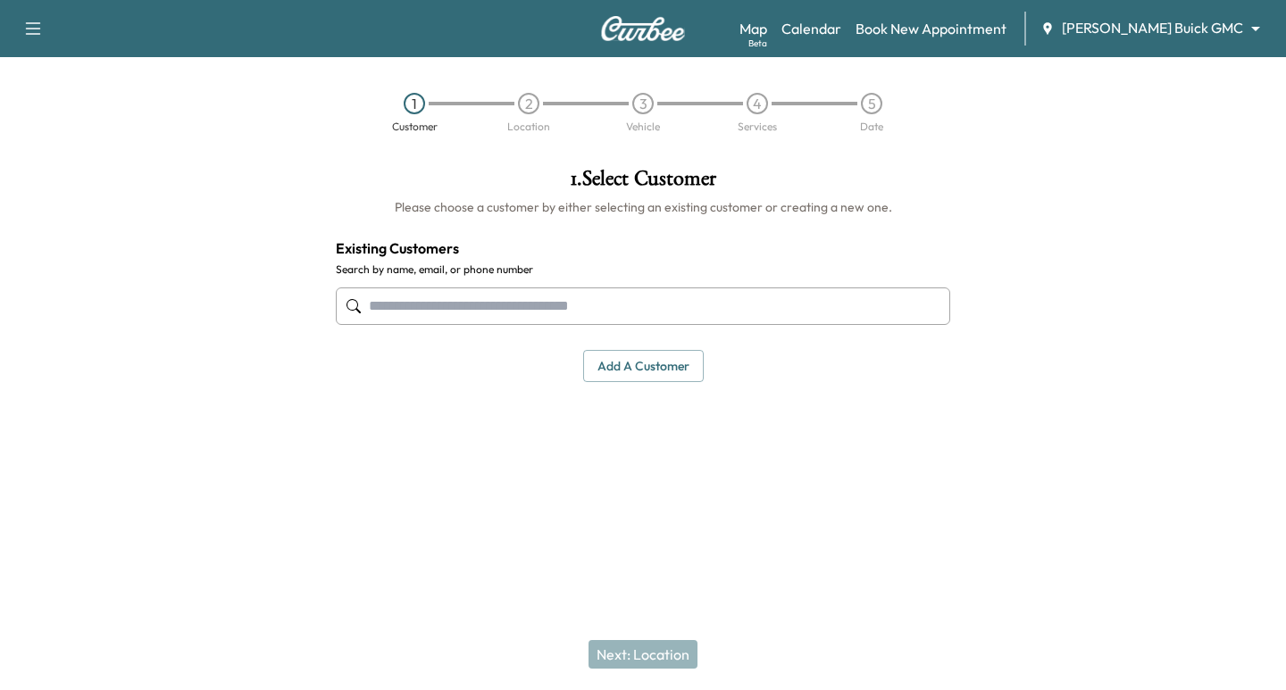
click at [489, 303] on input "text" at bounding box center [643, 307] width 614 height 38
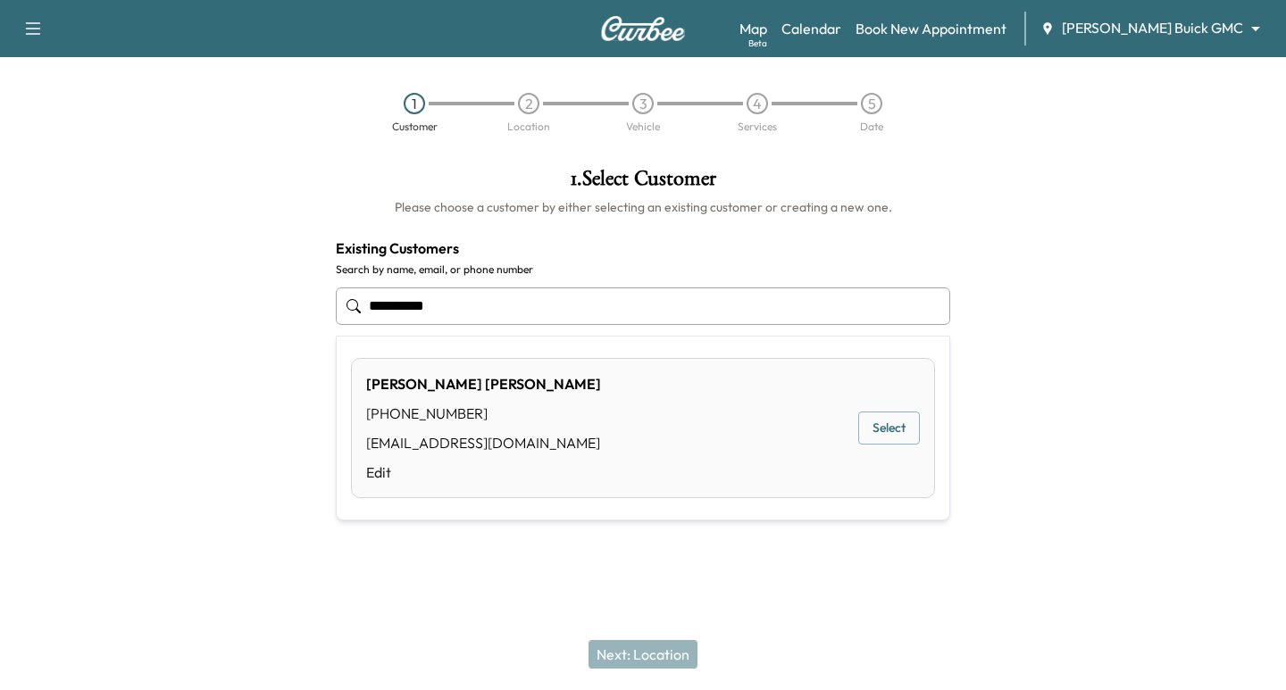
click at [897, 426] on button "Select" at bounding box center [889, 428] width 62 height 33
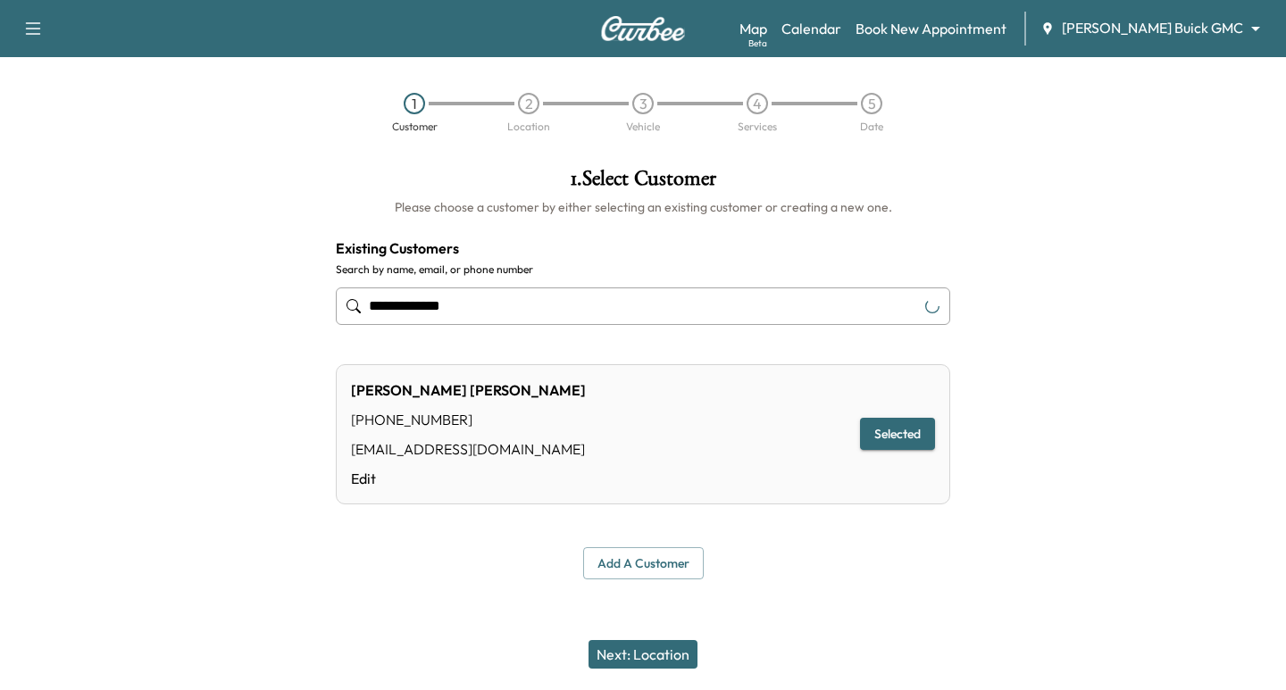
type input "**********"
click at [634, 657] on button "Next: Location" at bounding box center [643, 654] width 109 height 29
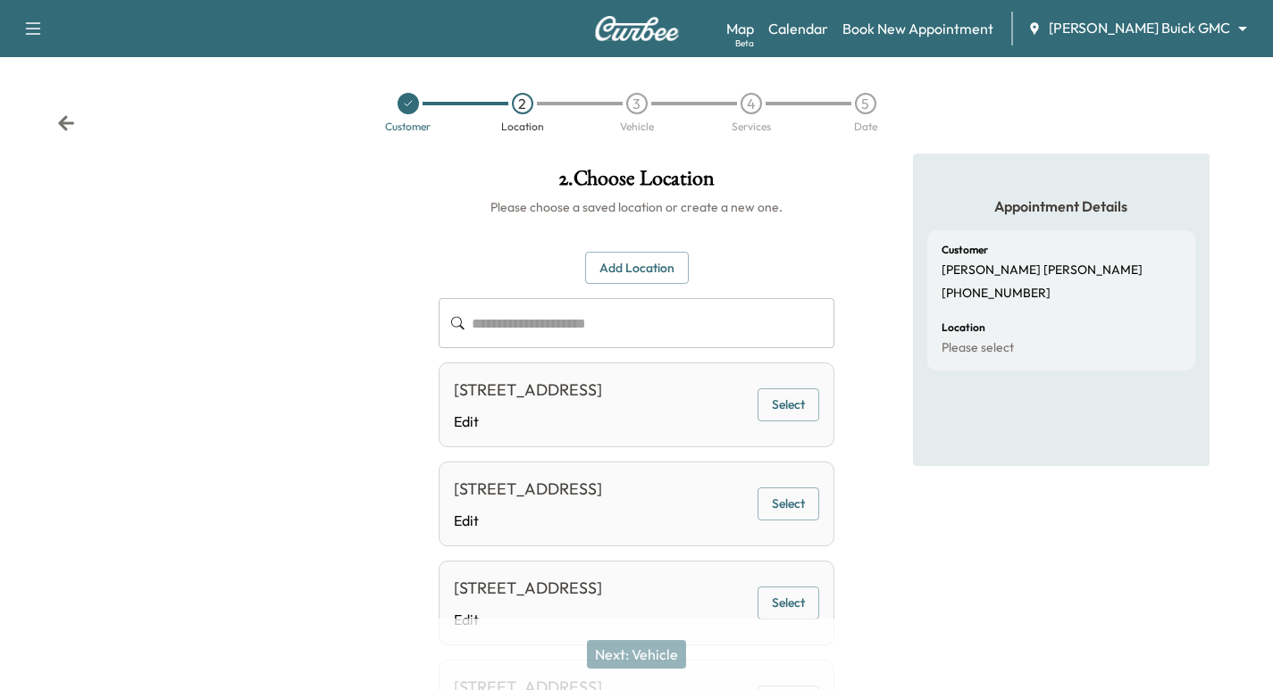
click at [777, 420] on button "Select" at bounding box center [788, 405] width 62 height 33
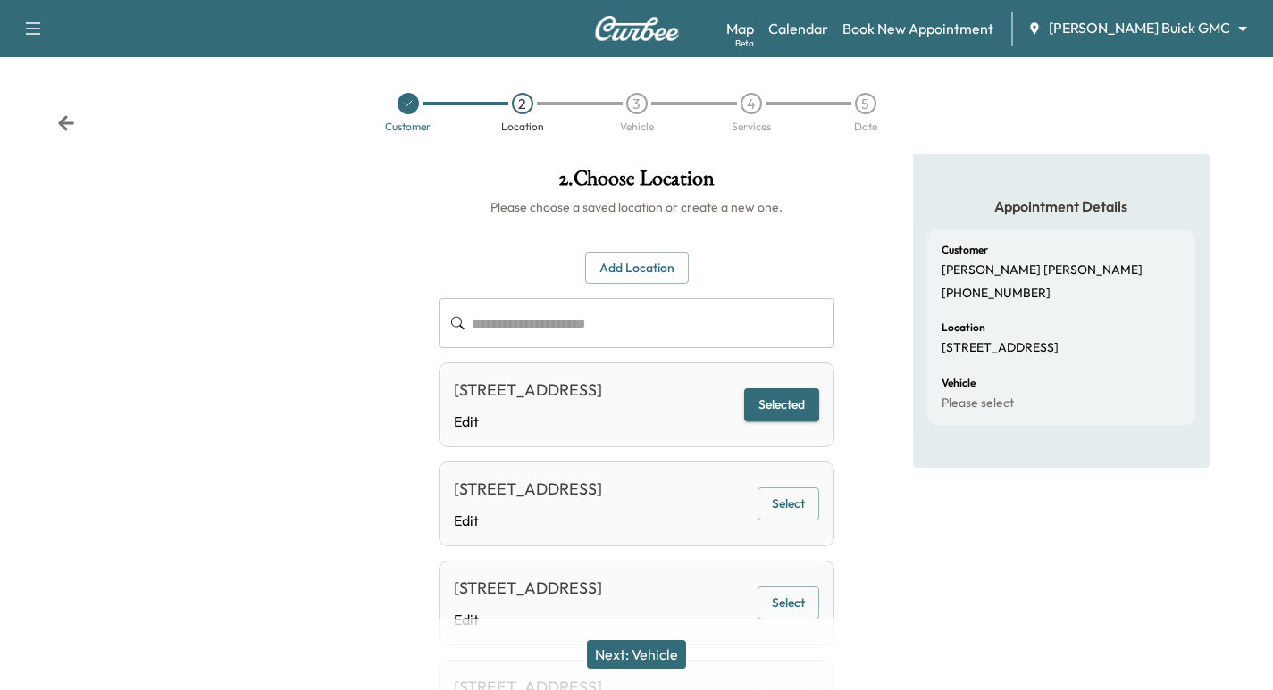
click at [641, 656] on button "Next: Vehicle" at bounding box center [636, 654] width 99 height 29
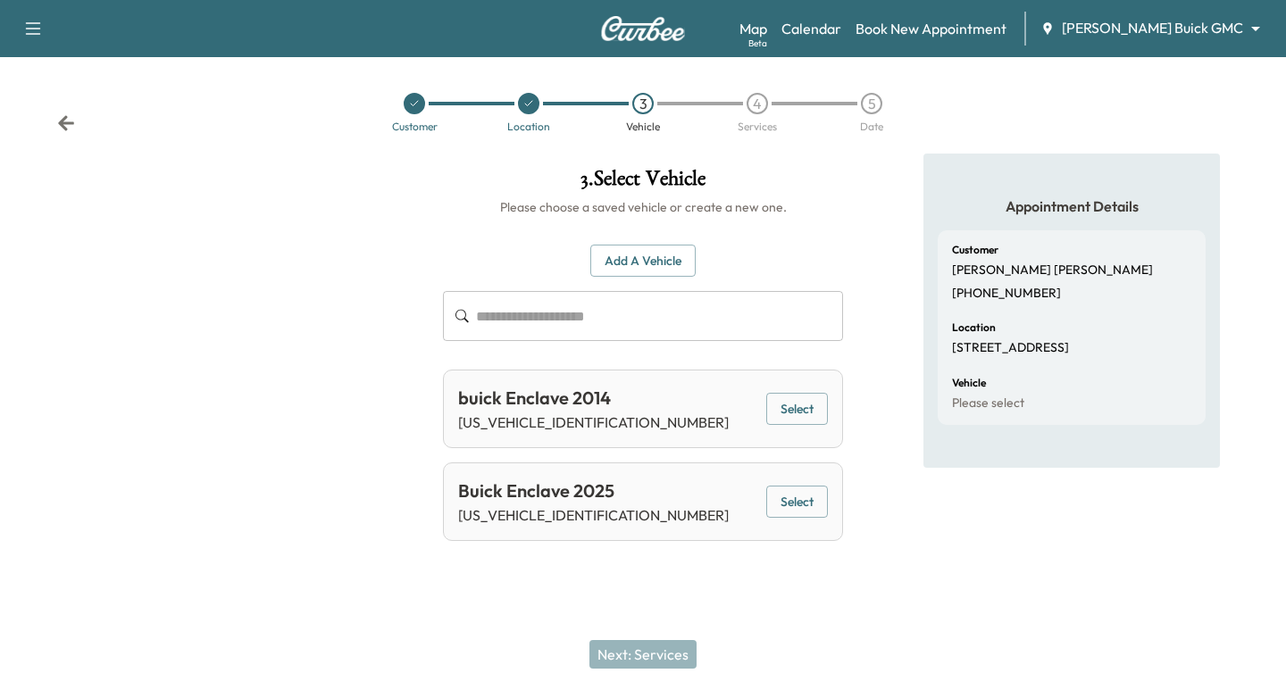
click at [783, 502] on button "Select" at bounding box center [797, 502] width 62 height 33
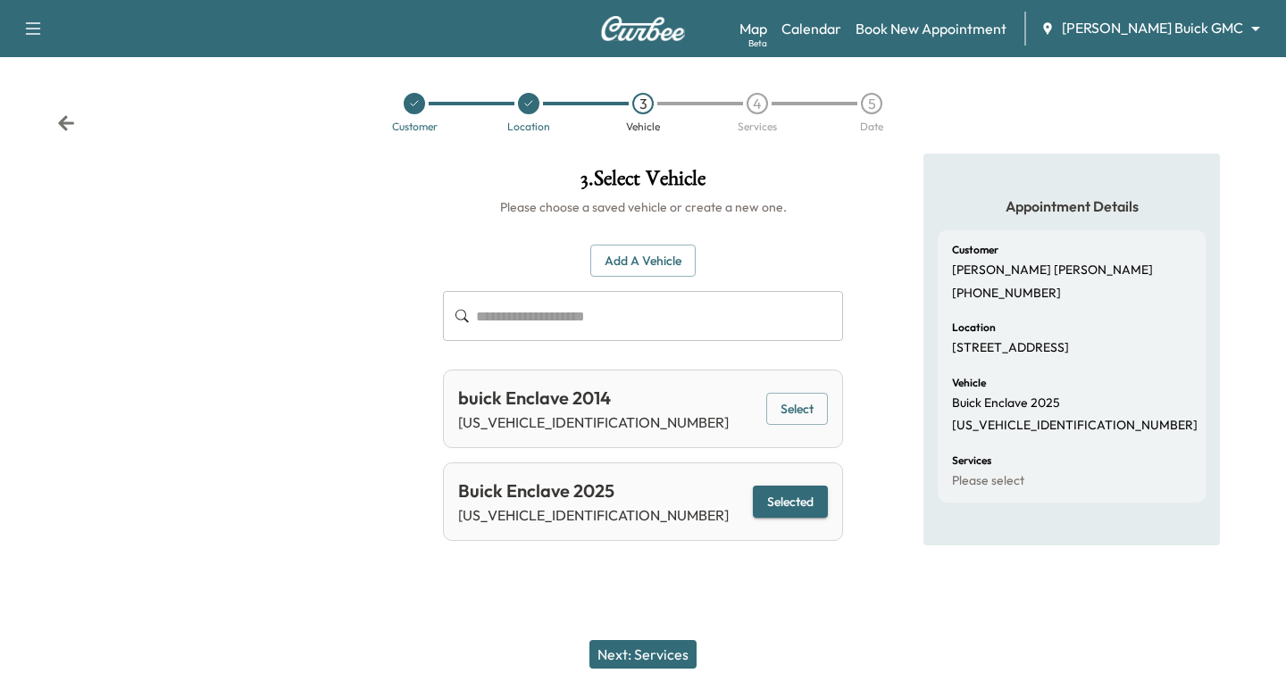
click at [639, 653] on button "Next: Services" at bounding box center [642, 654] width 107 height 29
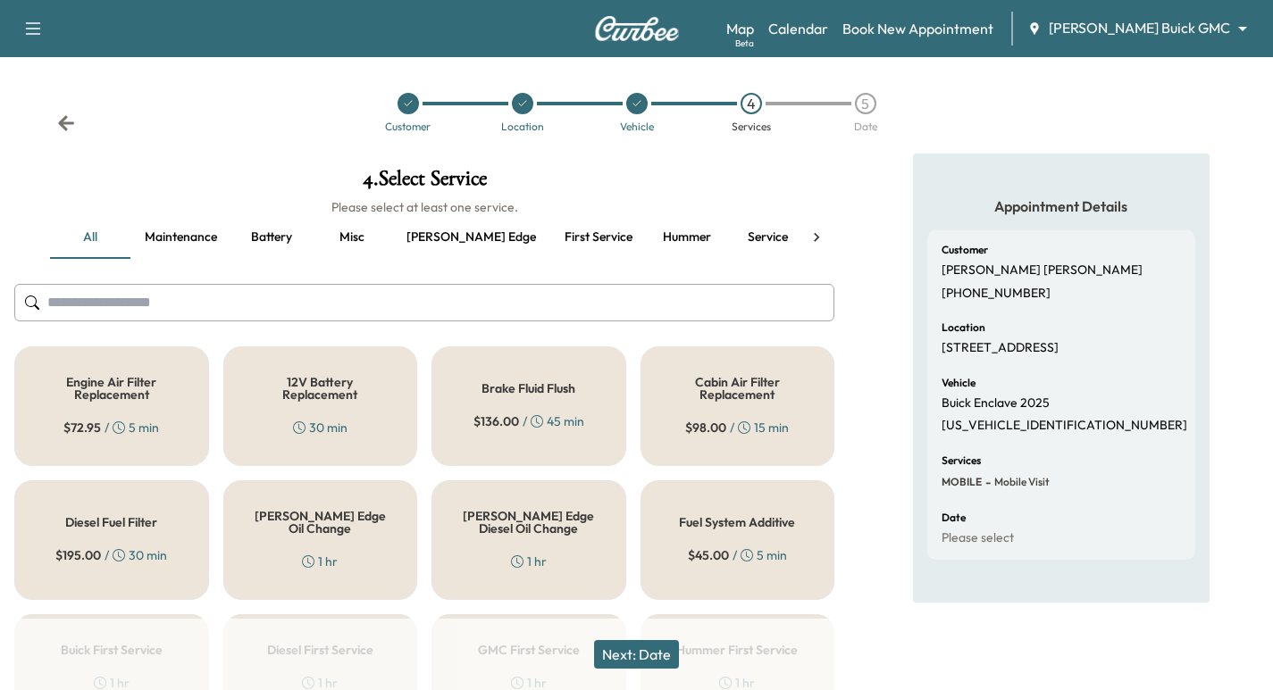
click at [550, 237] on button "First service" at bounding box center [598, 237] width 96 height 43
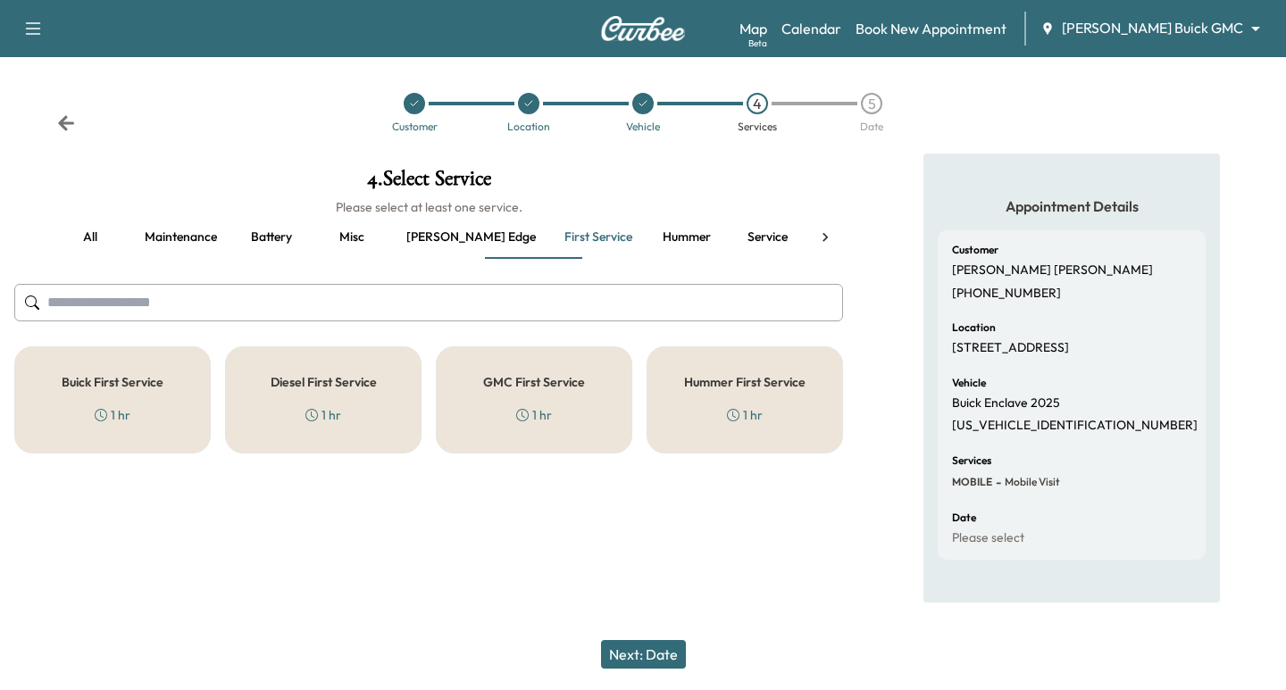
click at [164, 389] on div "Buick First Service 1 hr" at bounding box center [112, 400] width 196 height 107
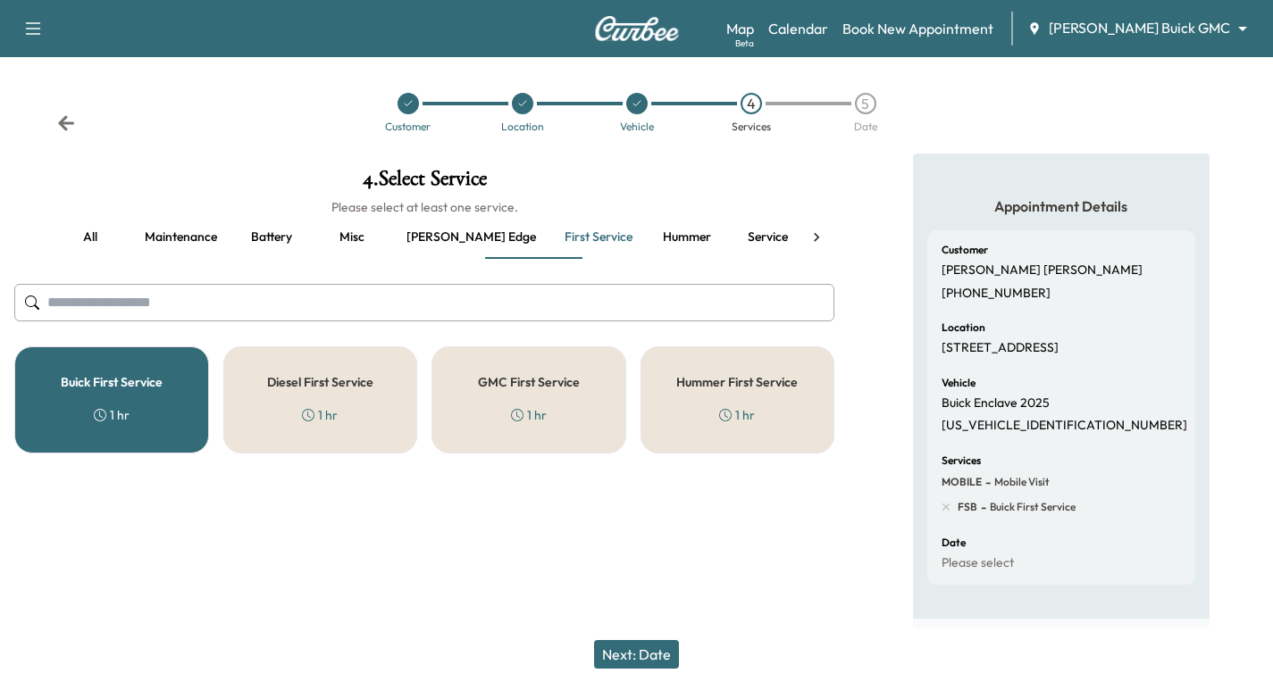
click at [634, 648] on button "Next: Date" at bounding box center [636, 654] width 85 height 29
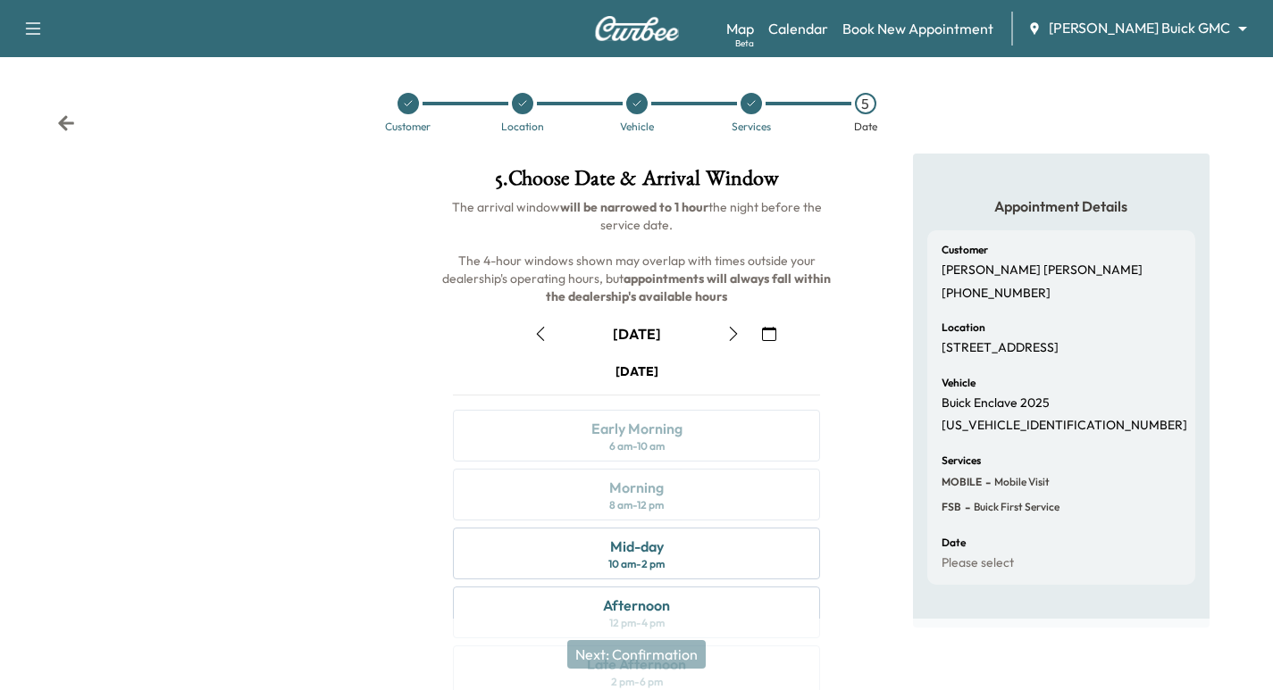
click at [68, 126] on icon at bounding box center [66, 123] width 18 height 18
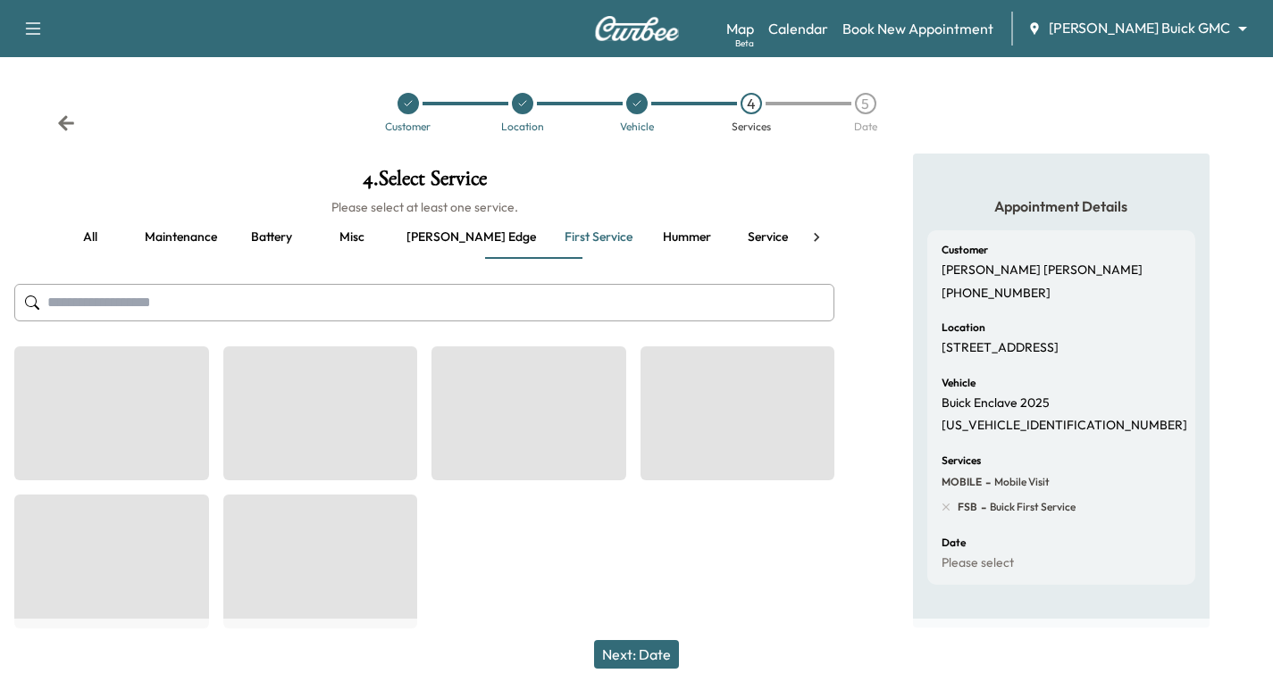
click at [68, 126] on icon at bounding box center [66, 123] width 18 height 18
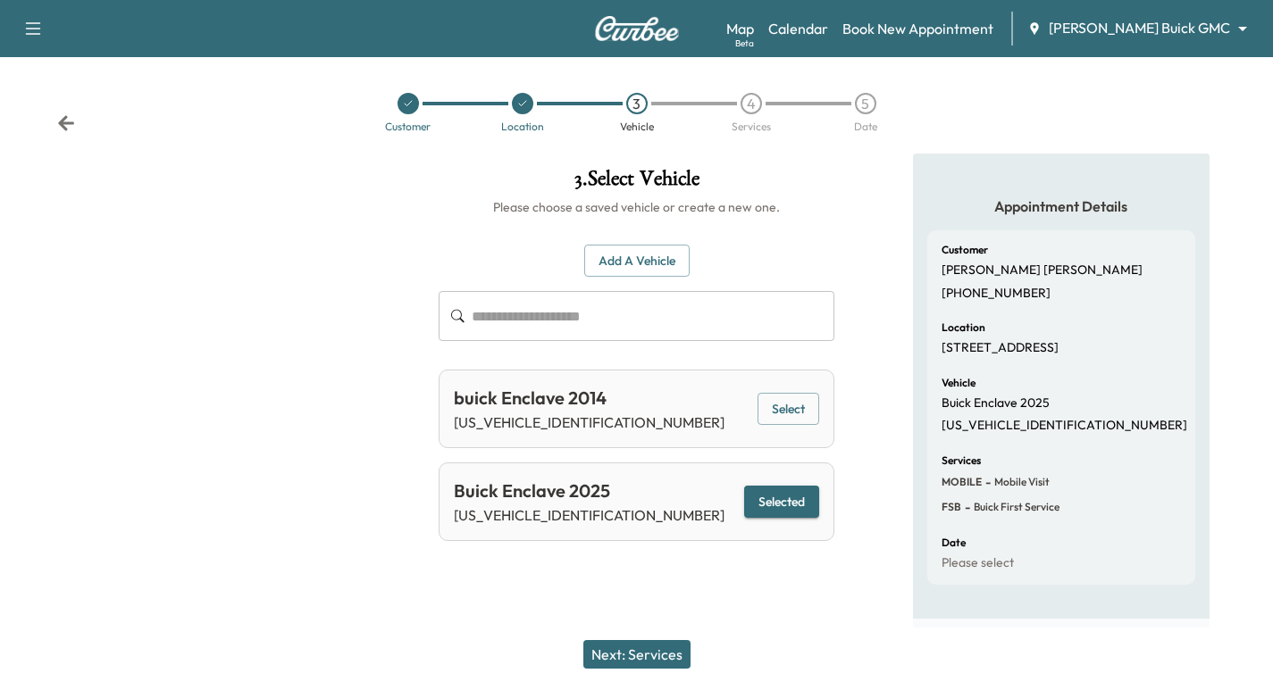
click at [68, 126] on icon at bounding box center [66, 123] width 18 height 18
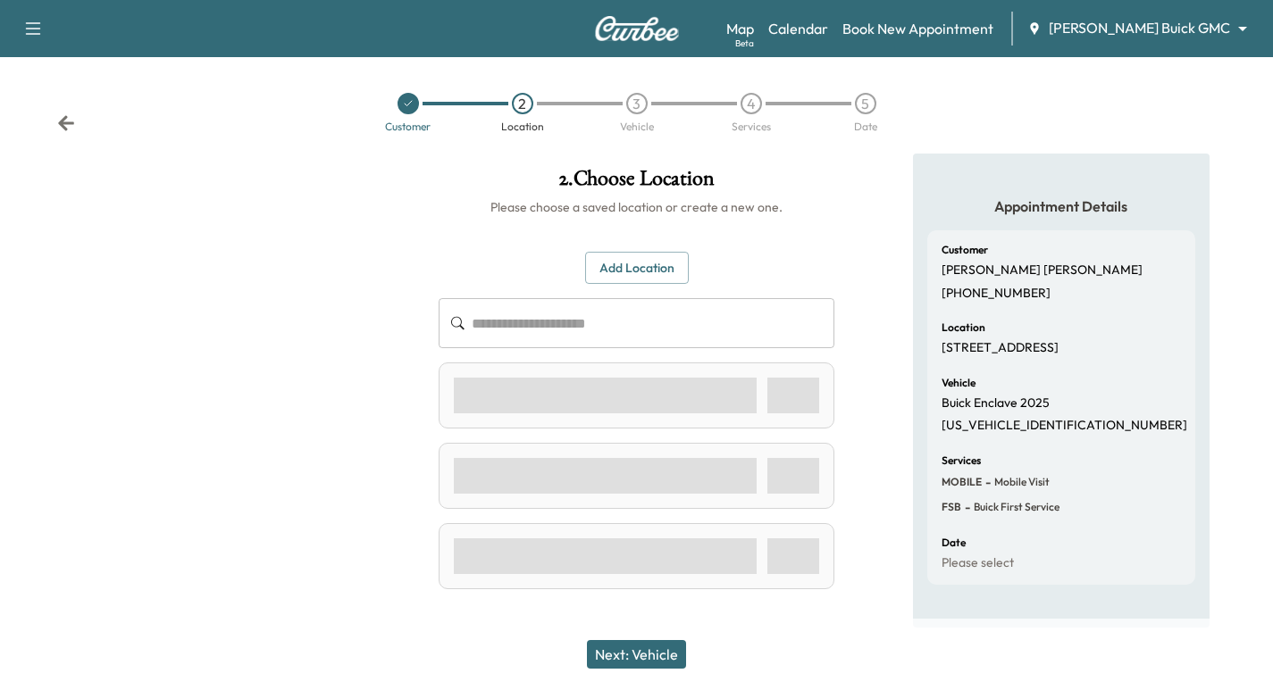
click at [68, 126] on icon at bounding box center [66, 123] width 18 height 18
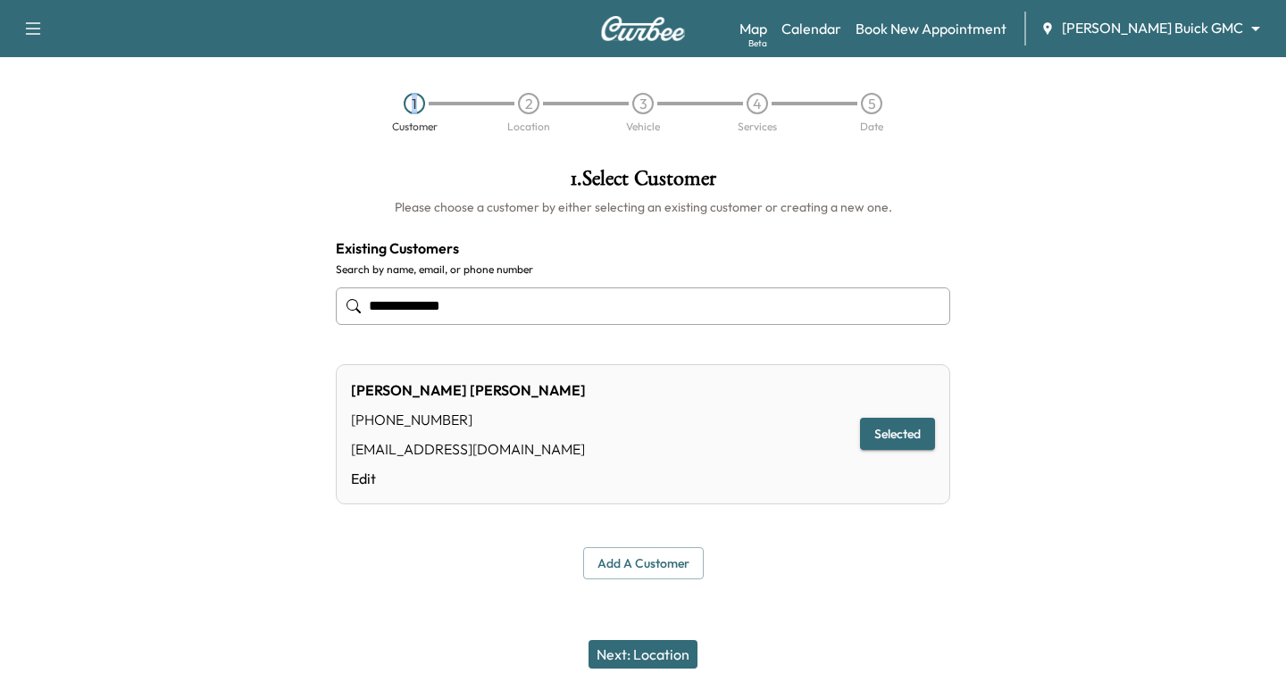
click at [68, 126] on div "1 Customer 2 Location 3 Vehicle 4 Services 5 Date" at bounding box center [643, 112] width 1286 height 82
